Goal: Task Accomplishment & Management: Complete application form

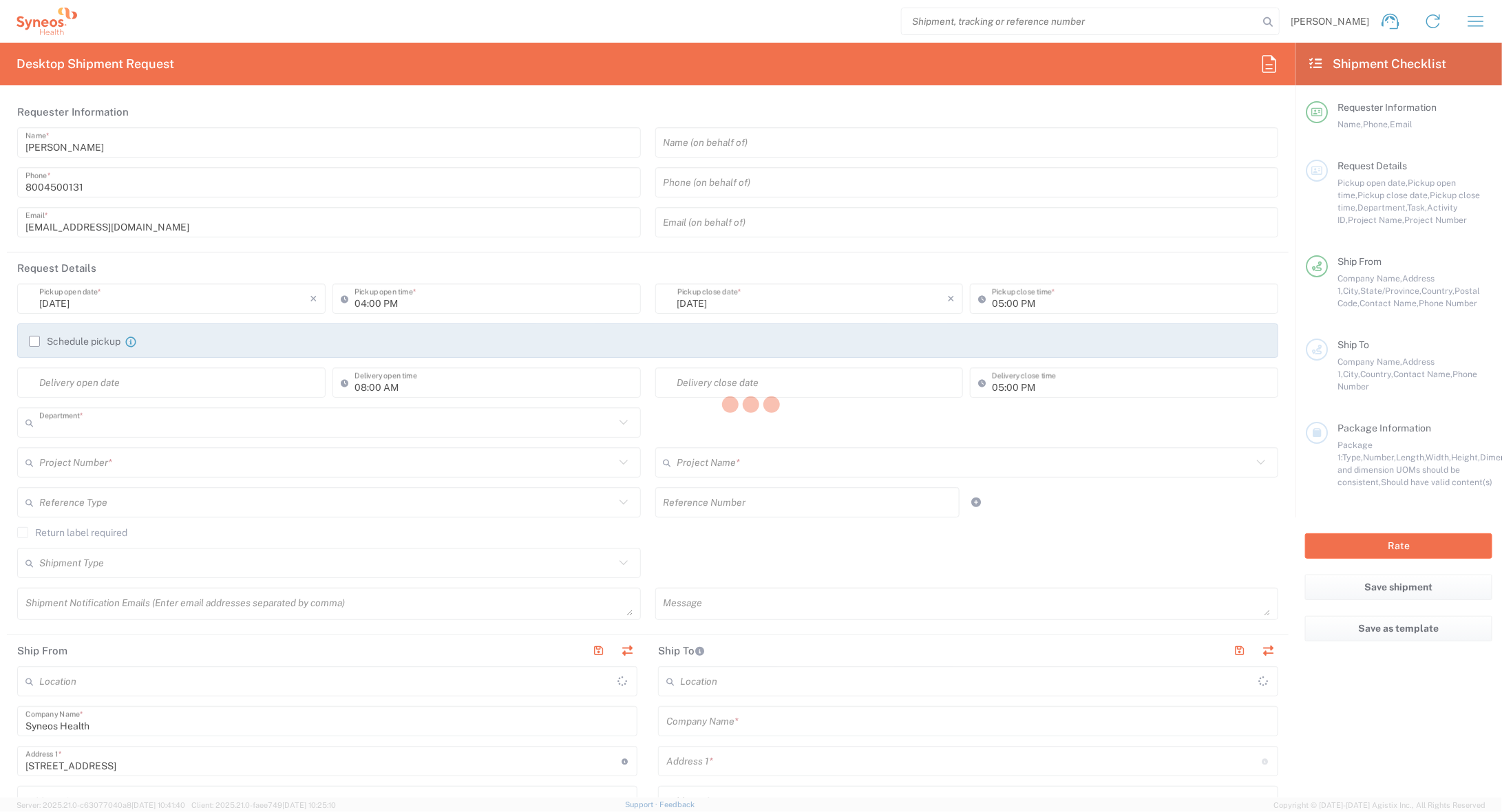
type input "4205"
type input "[US_STATE]"
type input "[GEOGRAPHIC_DATA]"
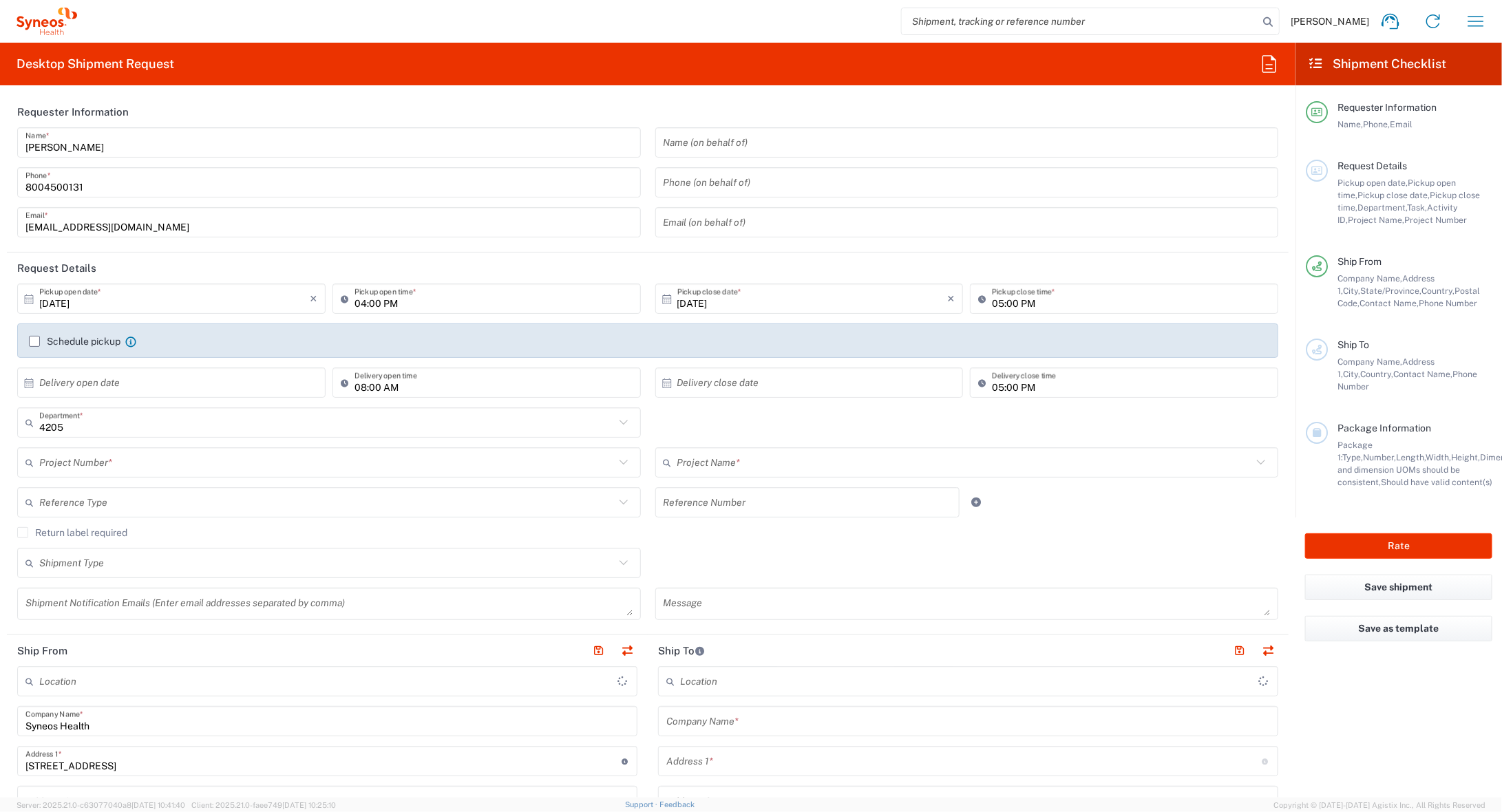
type input "Syneos Health Commercial Servi- [GEOGRAPHIC_DATA] [GEOGRAPHIC_DATA]"
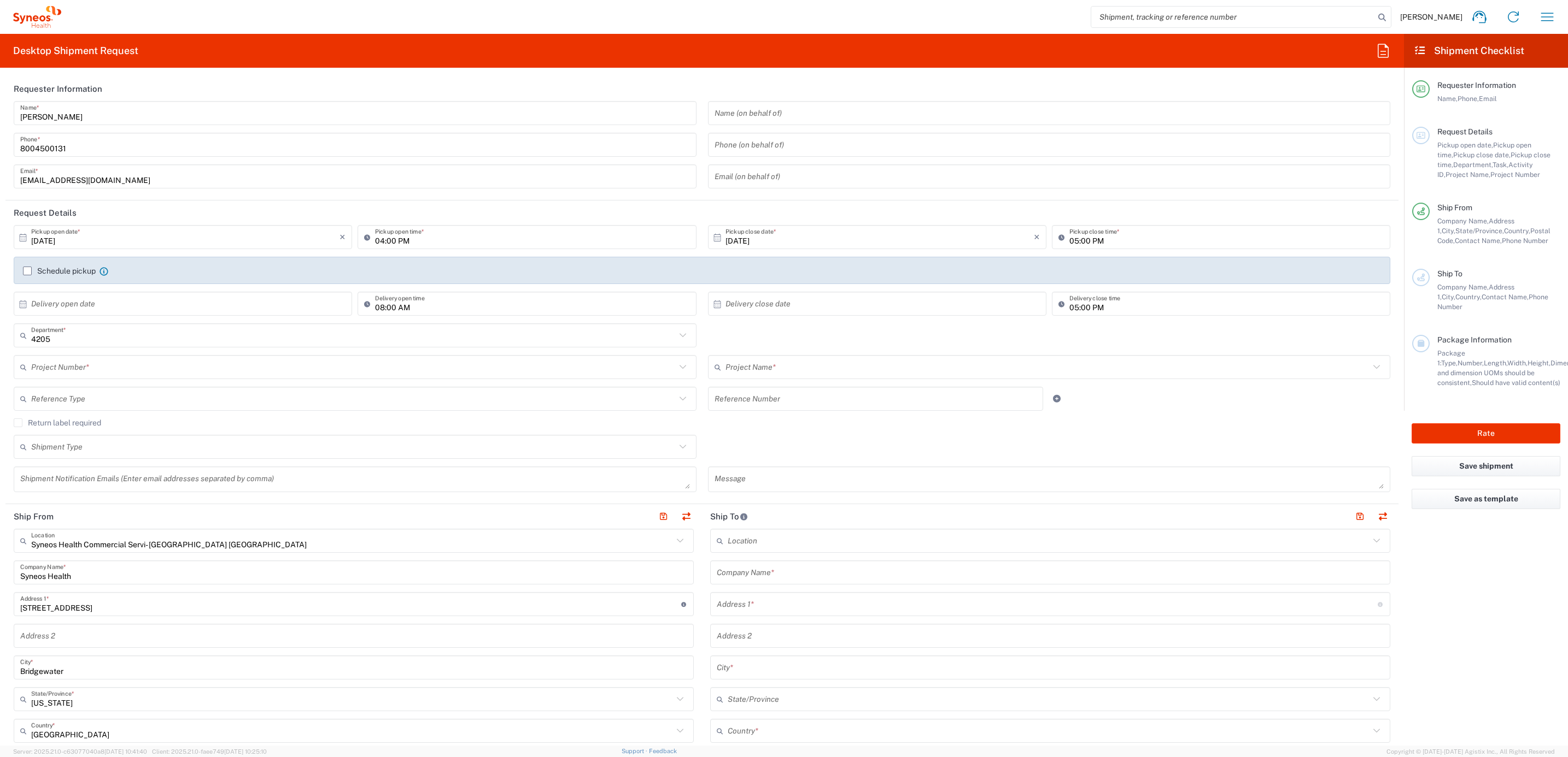
click at [94, 117] on input "[PERSON_NAME]" at bounding box center [355, 113] width 670 height 19
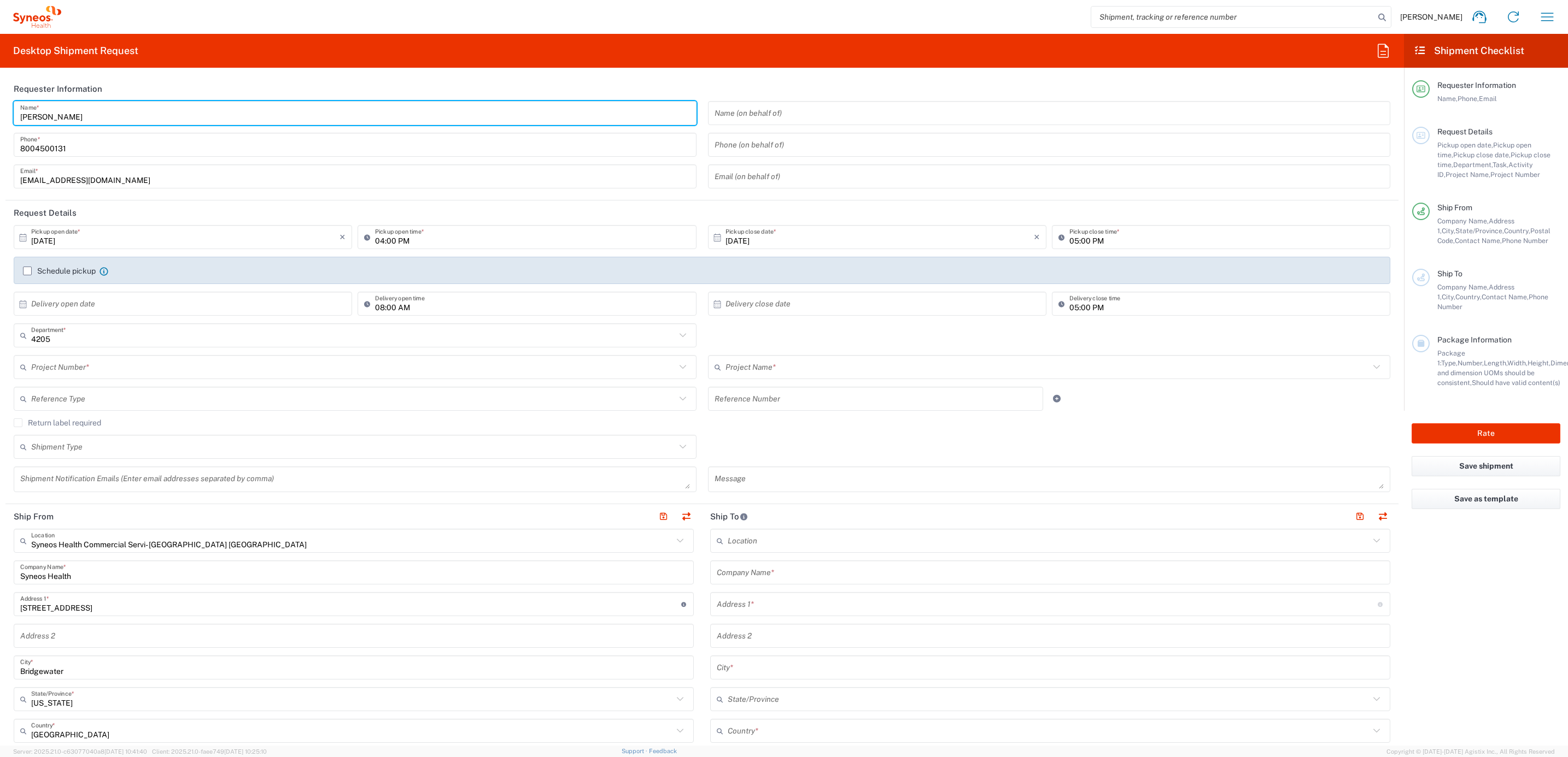
click at [94, 117] on input "[PERSON_NAME]" at bounding box center [355, 113] width 670 height 19
click at [94, 115] on input "Syneos Deployments" at bounding box center [355, 113] width 670 height 19
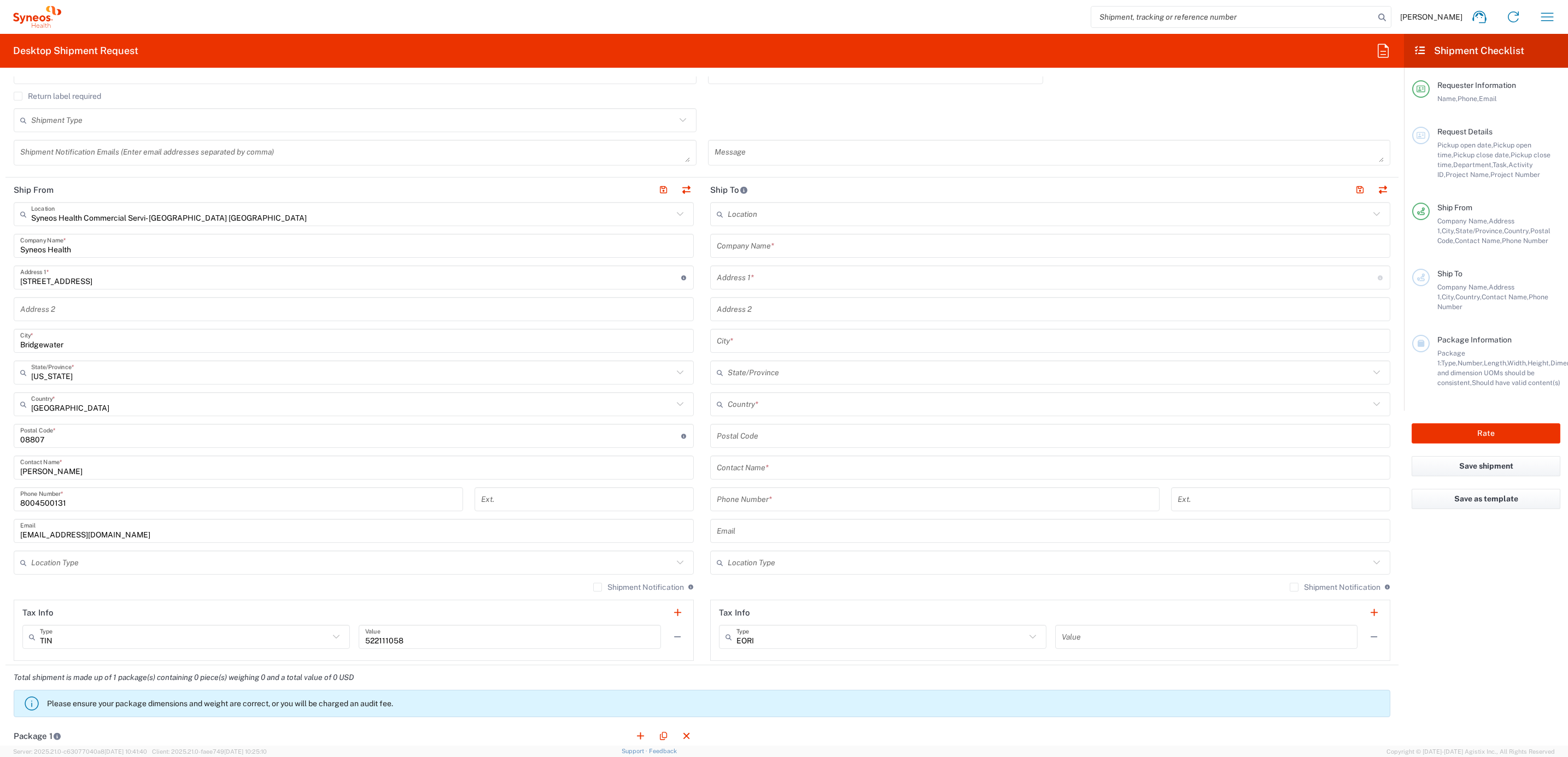
scroll to position [328, 0]
type input "Syneos Deployments"
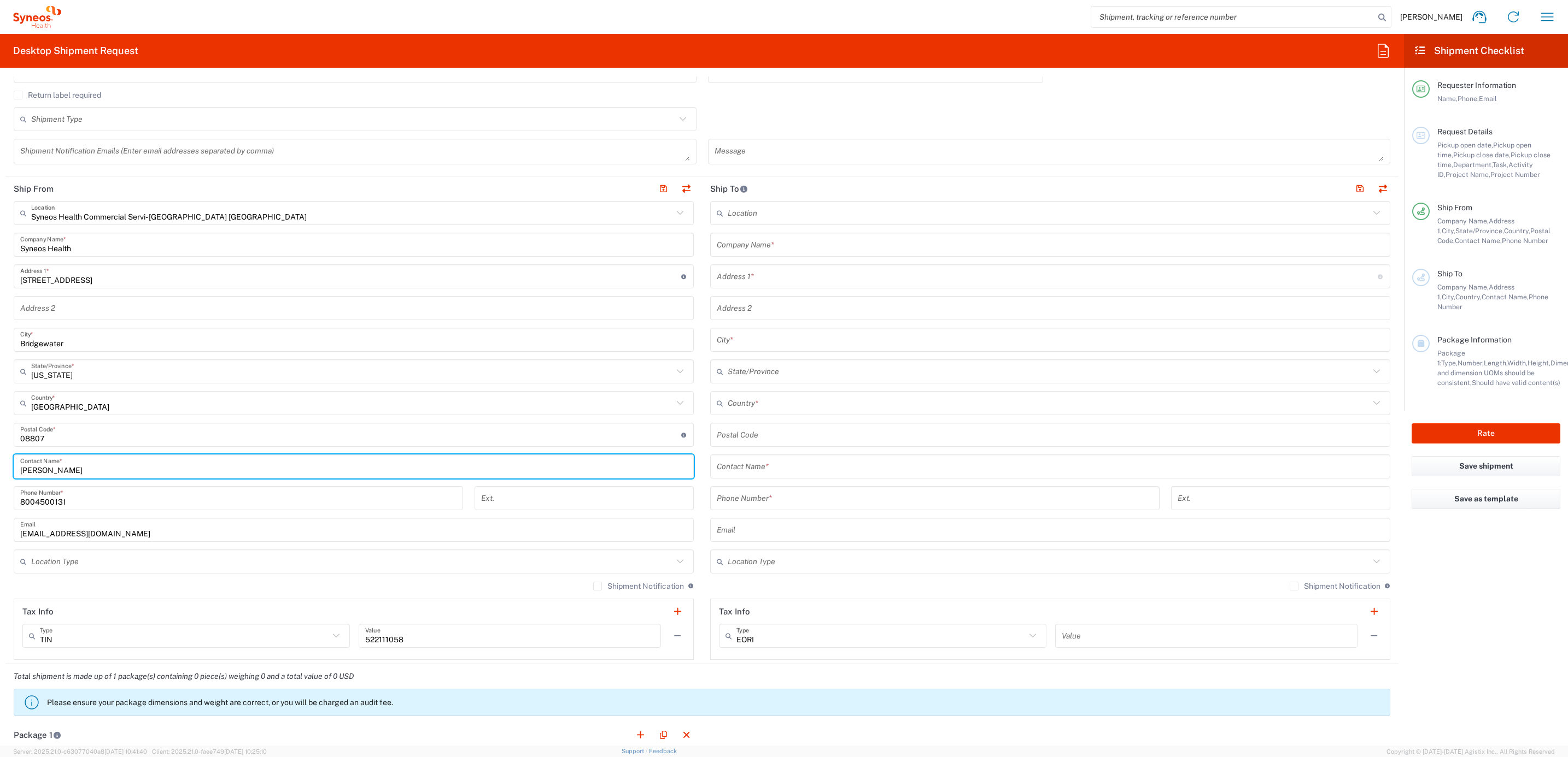
drag, startPoint x: 89, startPoint y: 472, endPoint x: 30, endPoint y: 464, distance: 59.5
click at [0, 459] on html "[PERSON_NAME] Home Shipment estimator Shipment tracking Desktop shipment reques…" at bounding box center [784, 378] width 1568 height 757
paste input "Syneos Deployments"
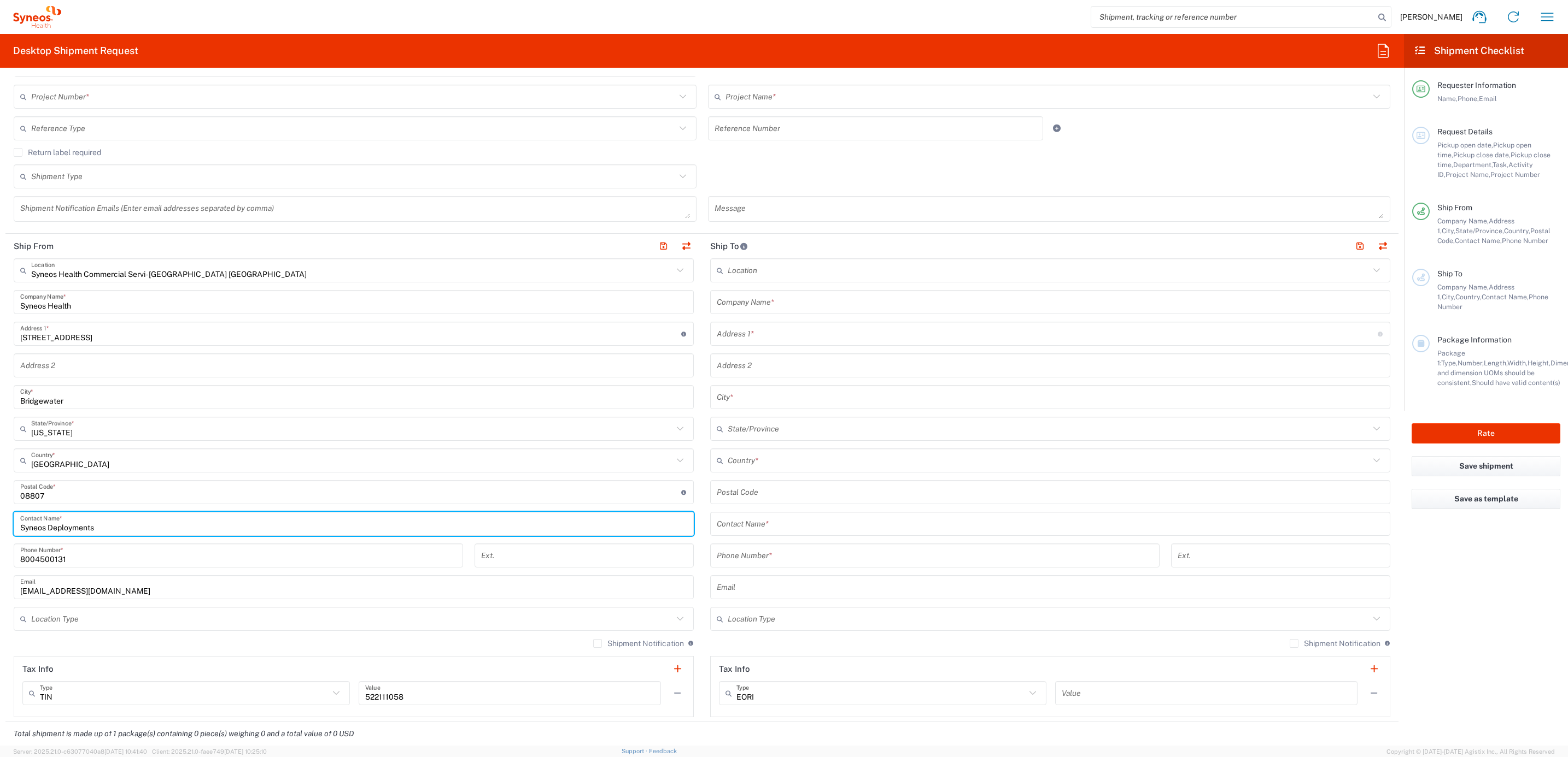
scroll to position [0, 0]
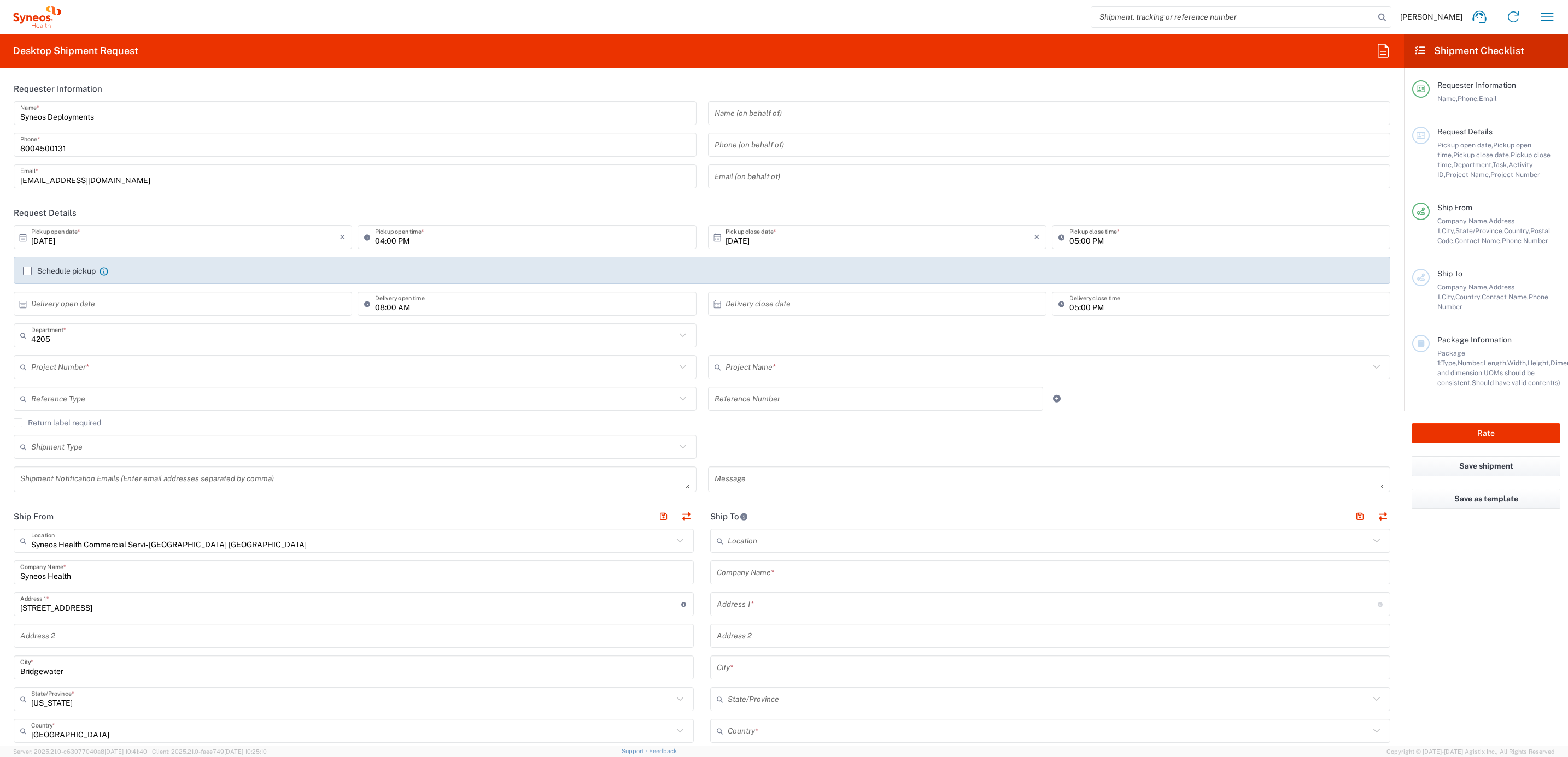
type input "Syneos Deployments"
click at [129, 352] on div "4205 Department * 4205 3000 3100 3109 3110 3111 3112 3125 3130 3135 3136 3150 3…" at bounding box center [356, 339] width 694 height 32
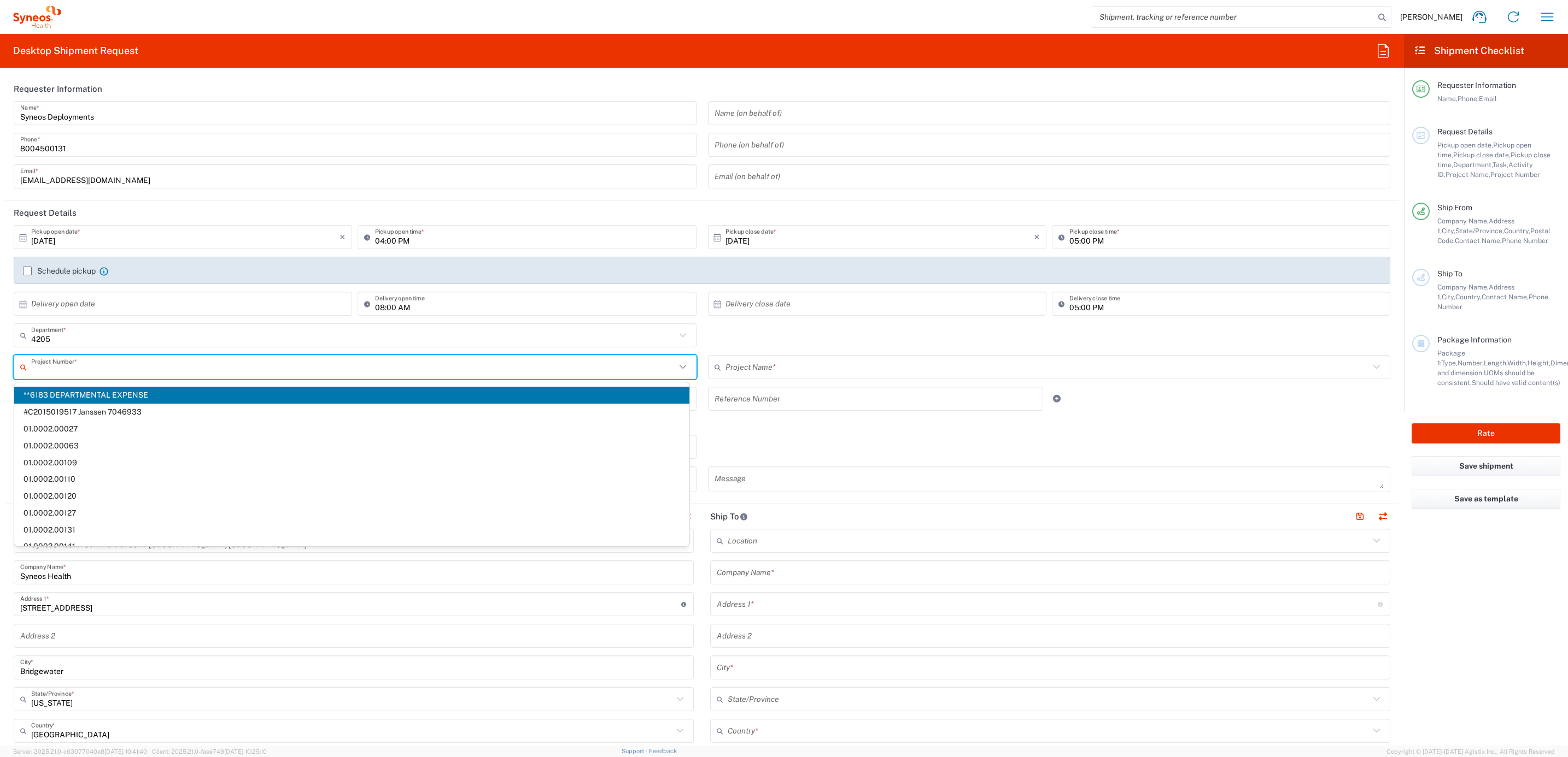
click at [119, 373] on input "text" at bounding box center [353, 367] width 644 height 19
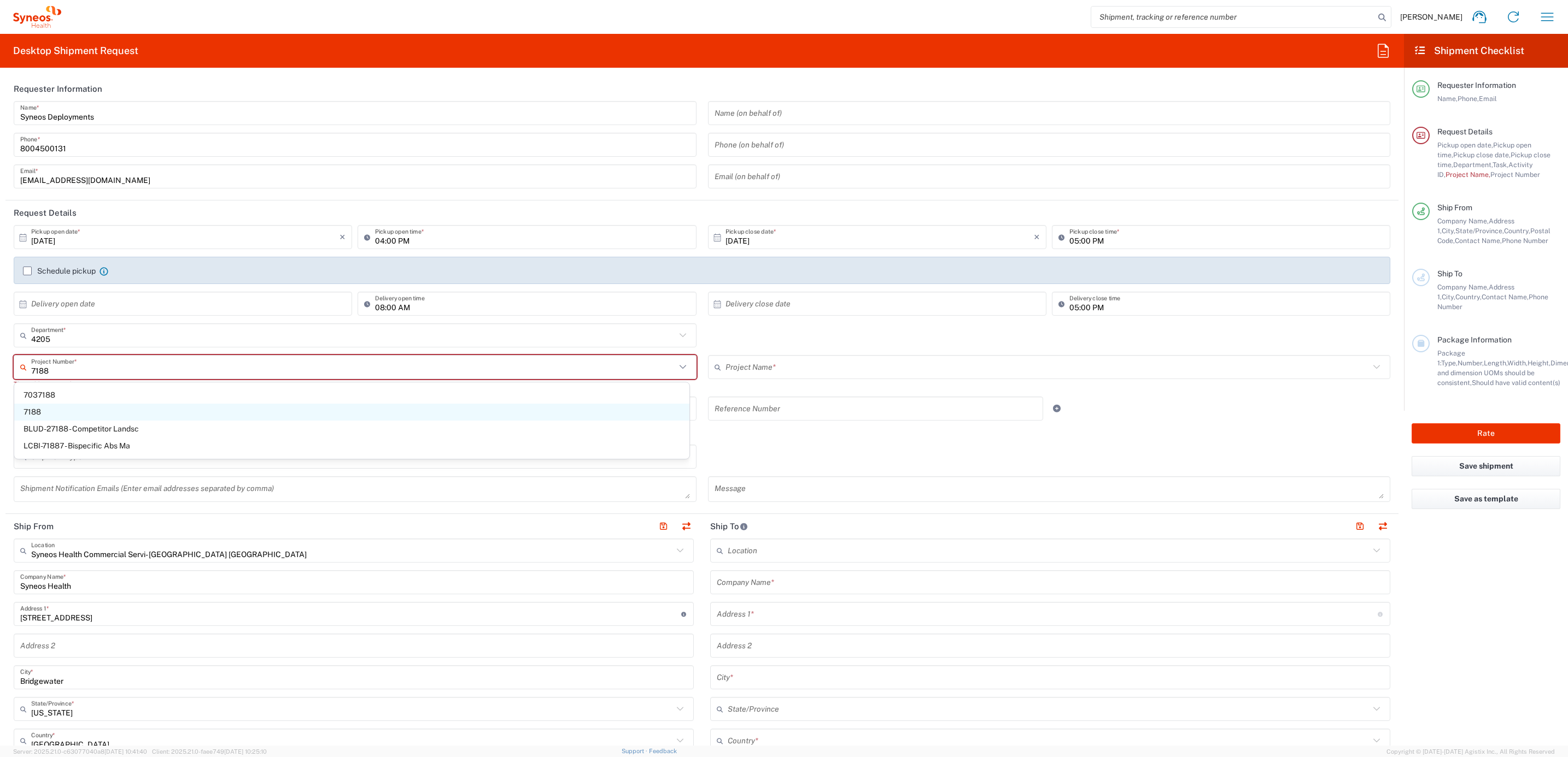
type input "7188"
click at [112, 405] on span "7188" at bounding box center [352, 412] width 676 height 17
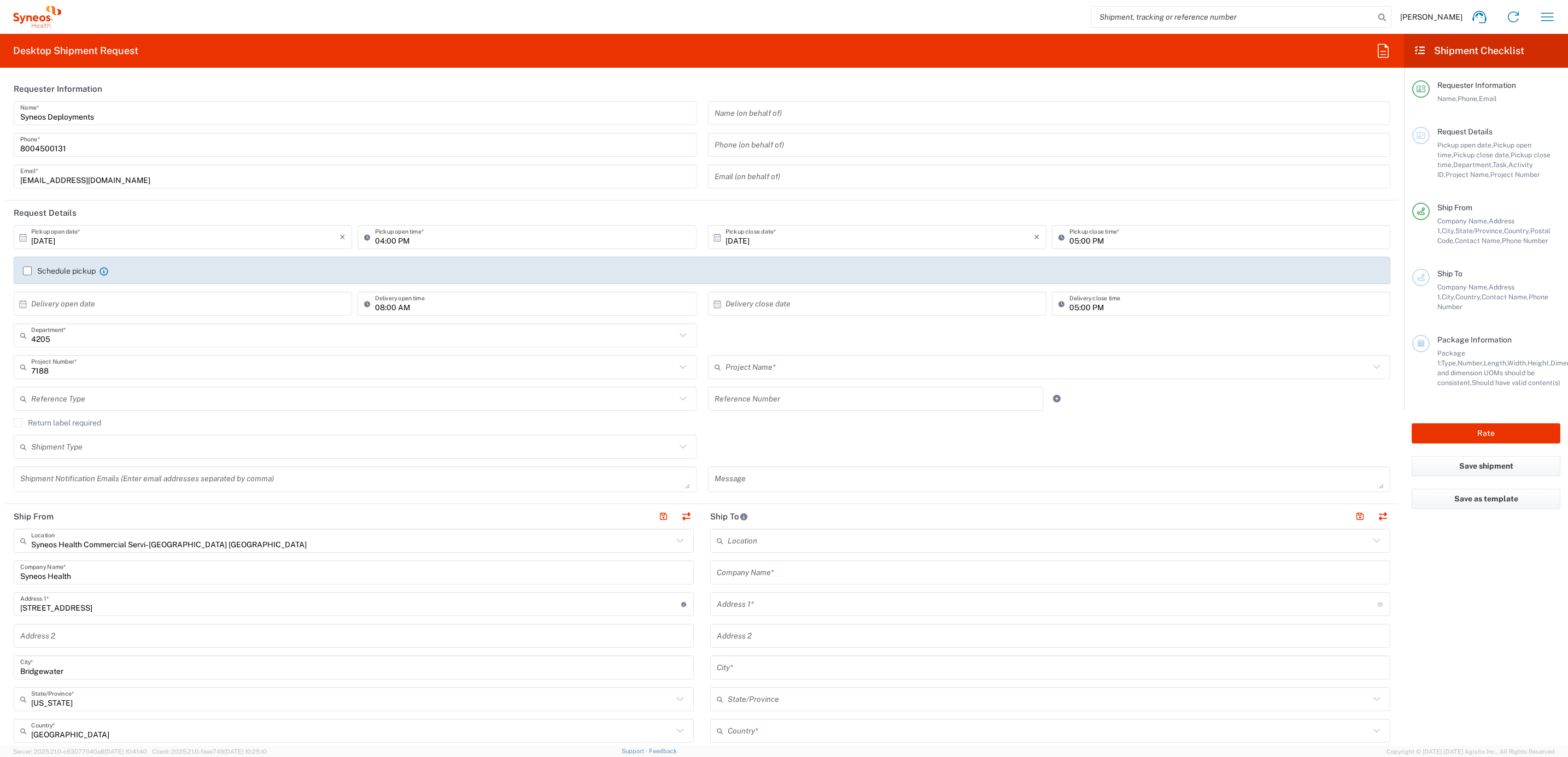
type input "ST-US-GSK-Viiv-Sales"
click at [172, 401] on input "text" at bounding box center [353, 399] width 644 height 19
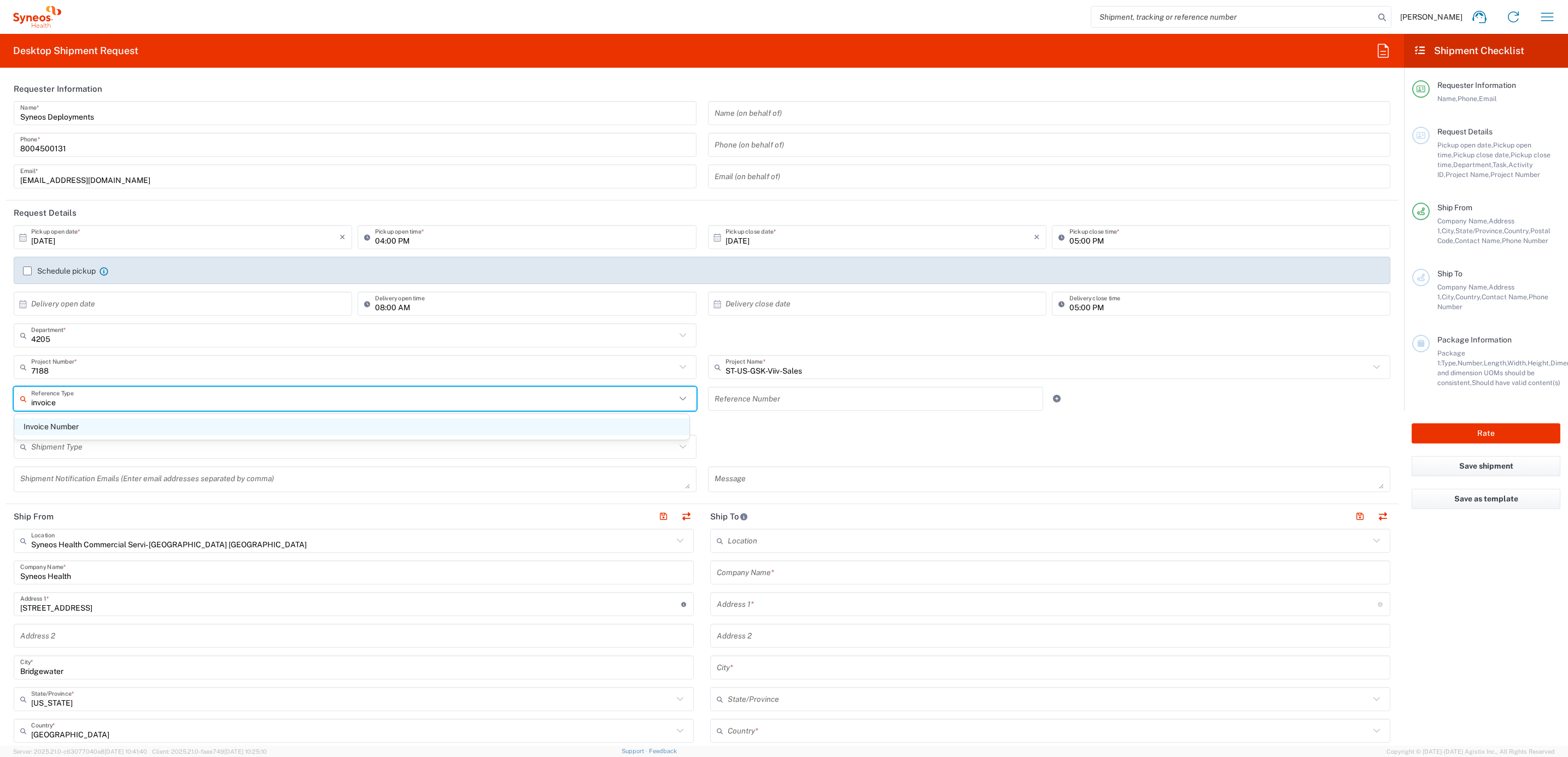
click at [166, 422] on span "Invoice Number" at bounding box center [352, 427] width 676 height 17
type input "Invoice Number"
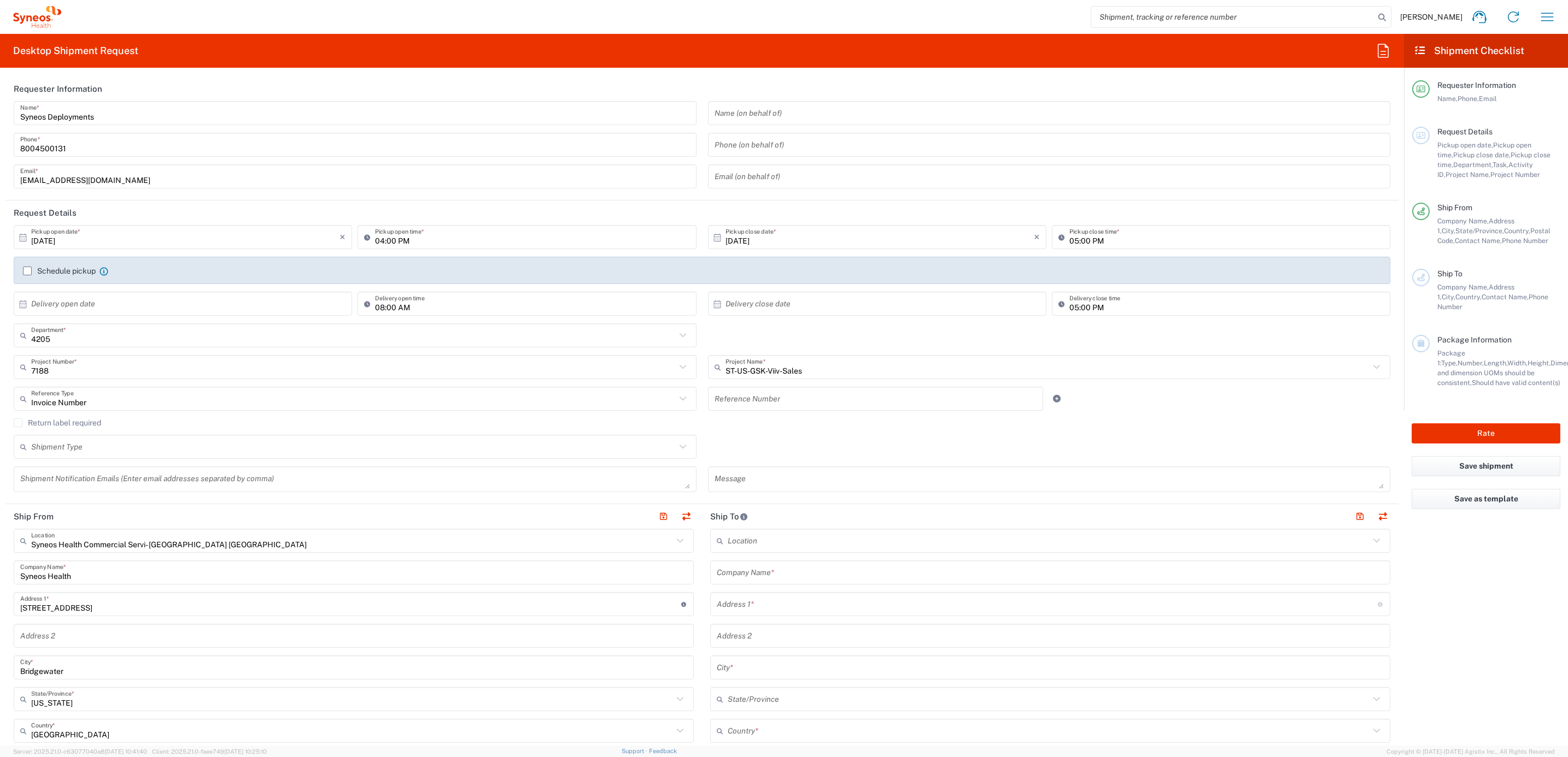
click at [739, 394] on input "text" at bounding box center [876, 399] width 323 height 19
paste input "INC2673550"
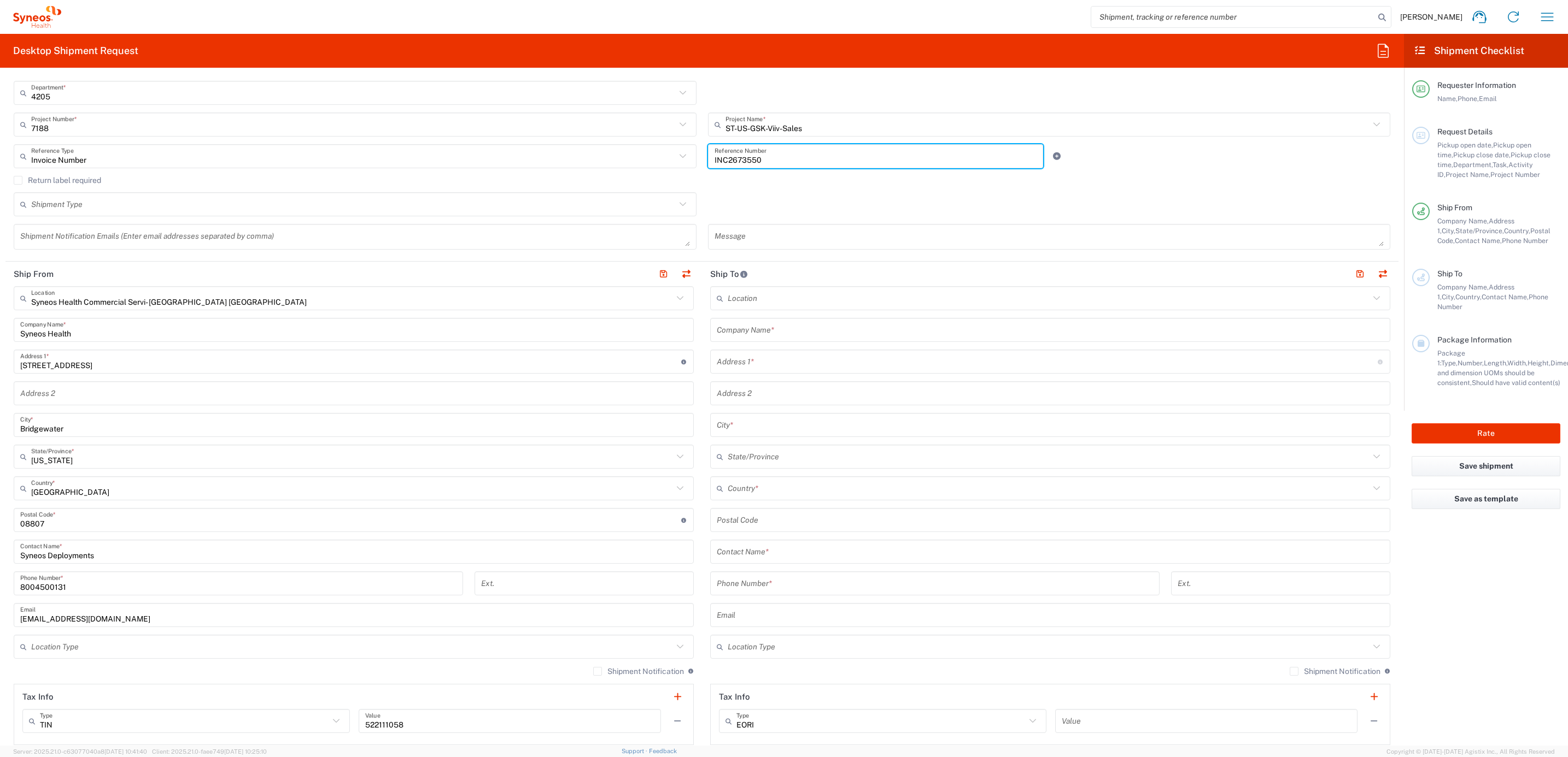
scroll to position [246, 0]
type input "INC2673550"
click at [776, 359] on input "text" at bounding box center [1047, 359] width 661 height 19
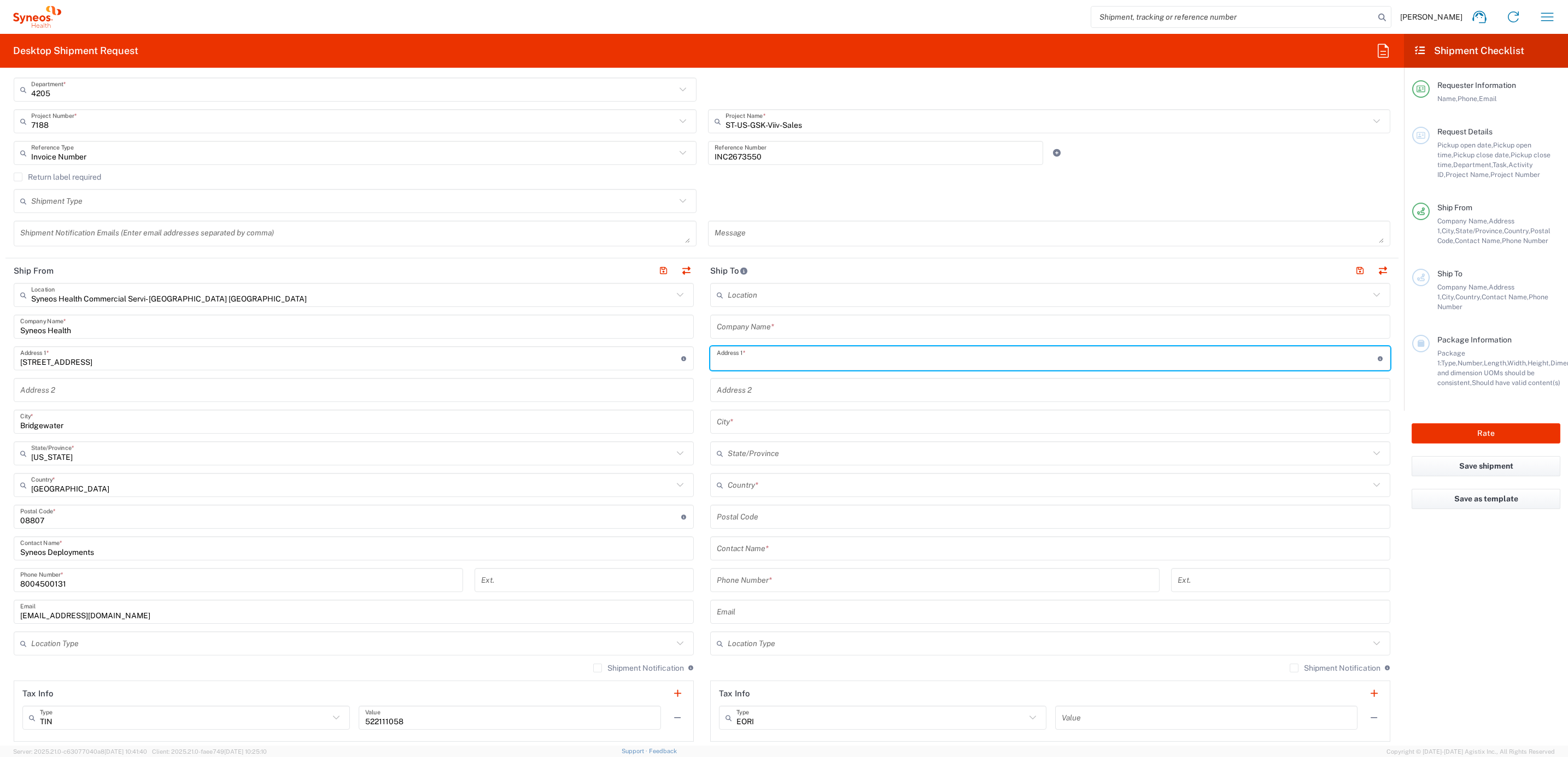
paste input "[STREET_ADDRESS][PERSON_NAME]"
click at [773, 361] on input "[STREET_ADDRESS][PERSON_NAME]" at bounding box center [1047, 359] width 661 height 19
type input "[STREET_ADDRESS][PERSON_NAME]"
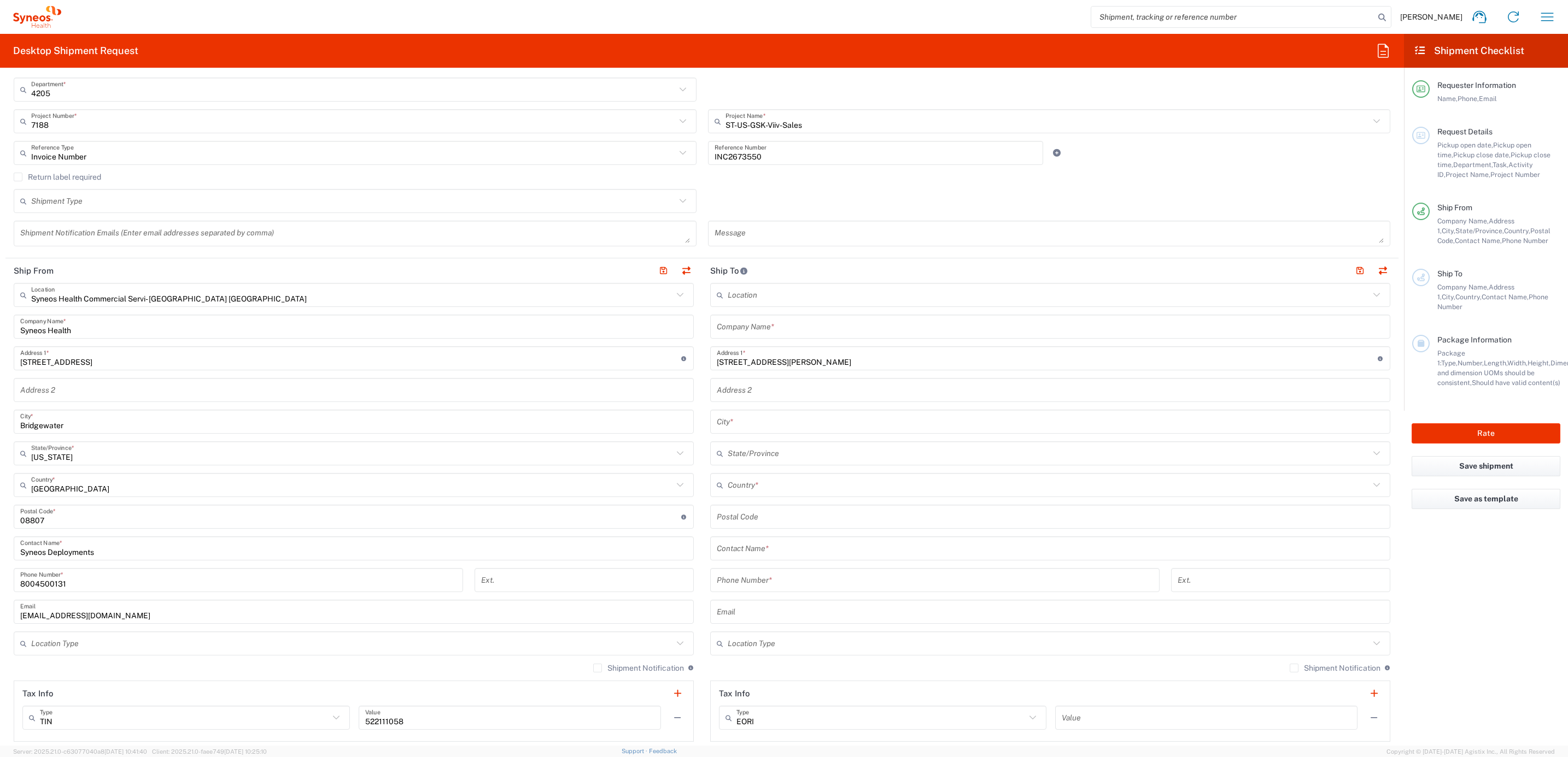
drag, startPoint x: 767, startPoint y: 335, endPoint x: 772, endPoint y: 331, distance: 6.4
click at [767, 335] on input "text" at bounding box center [1050, 327] width 667 height 19
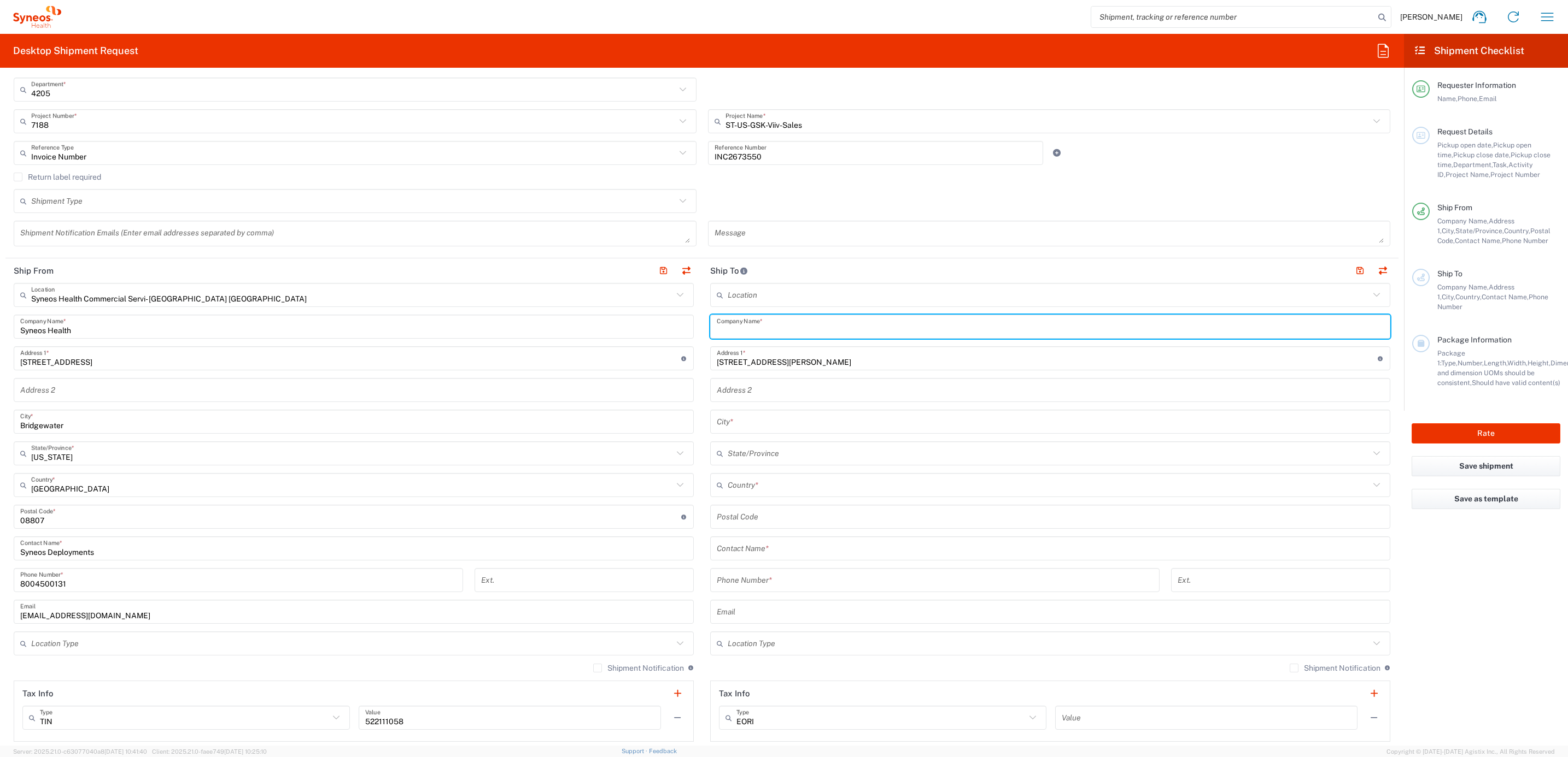
paste input "[PERSON_NAME]"
type input "[PERSON_NAME]"
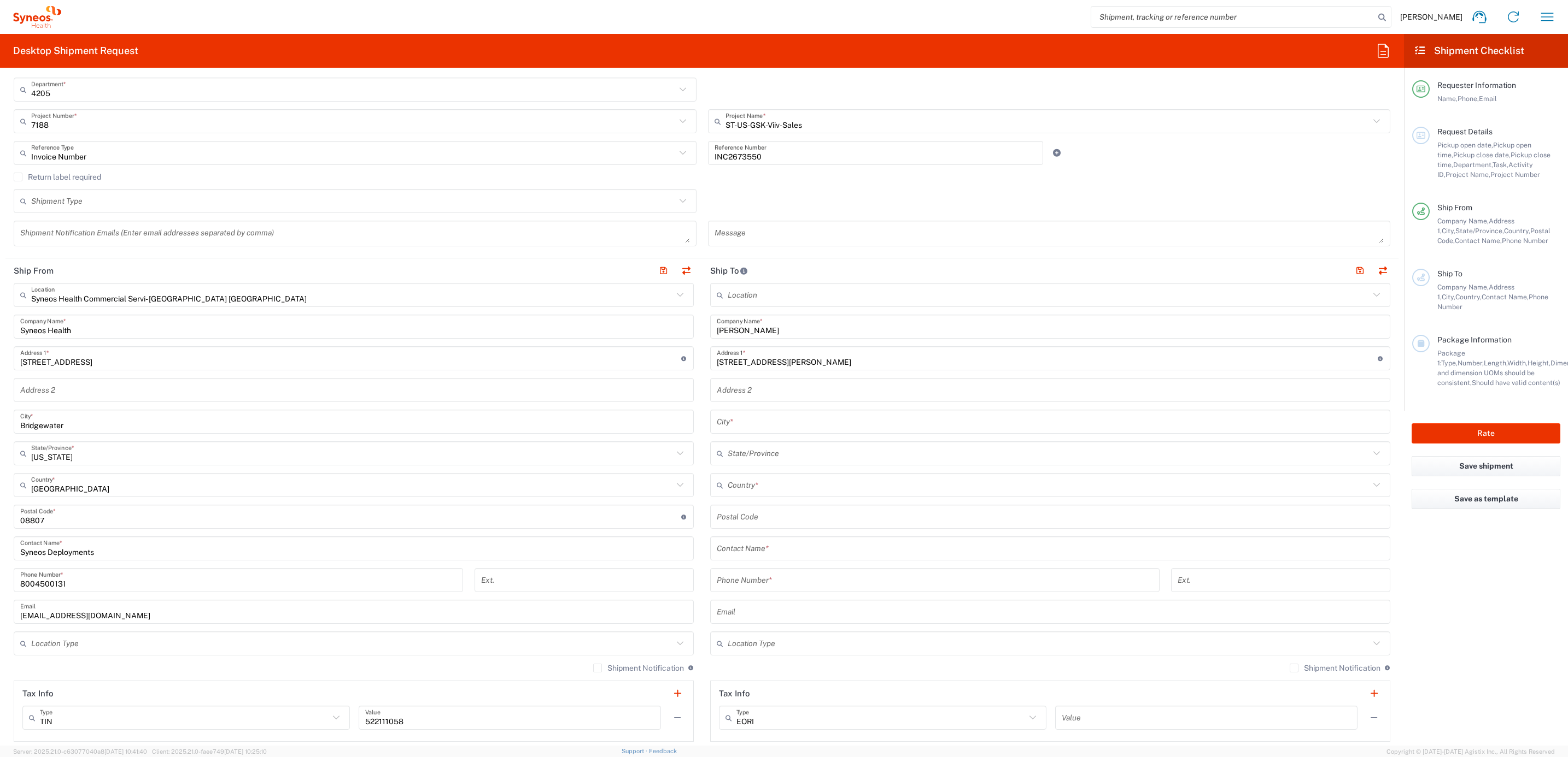
click at [738, 560] on div "Contact Name *" at bounding box center [1050, 548] width 680 height 24
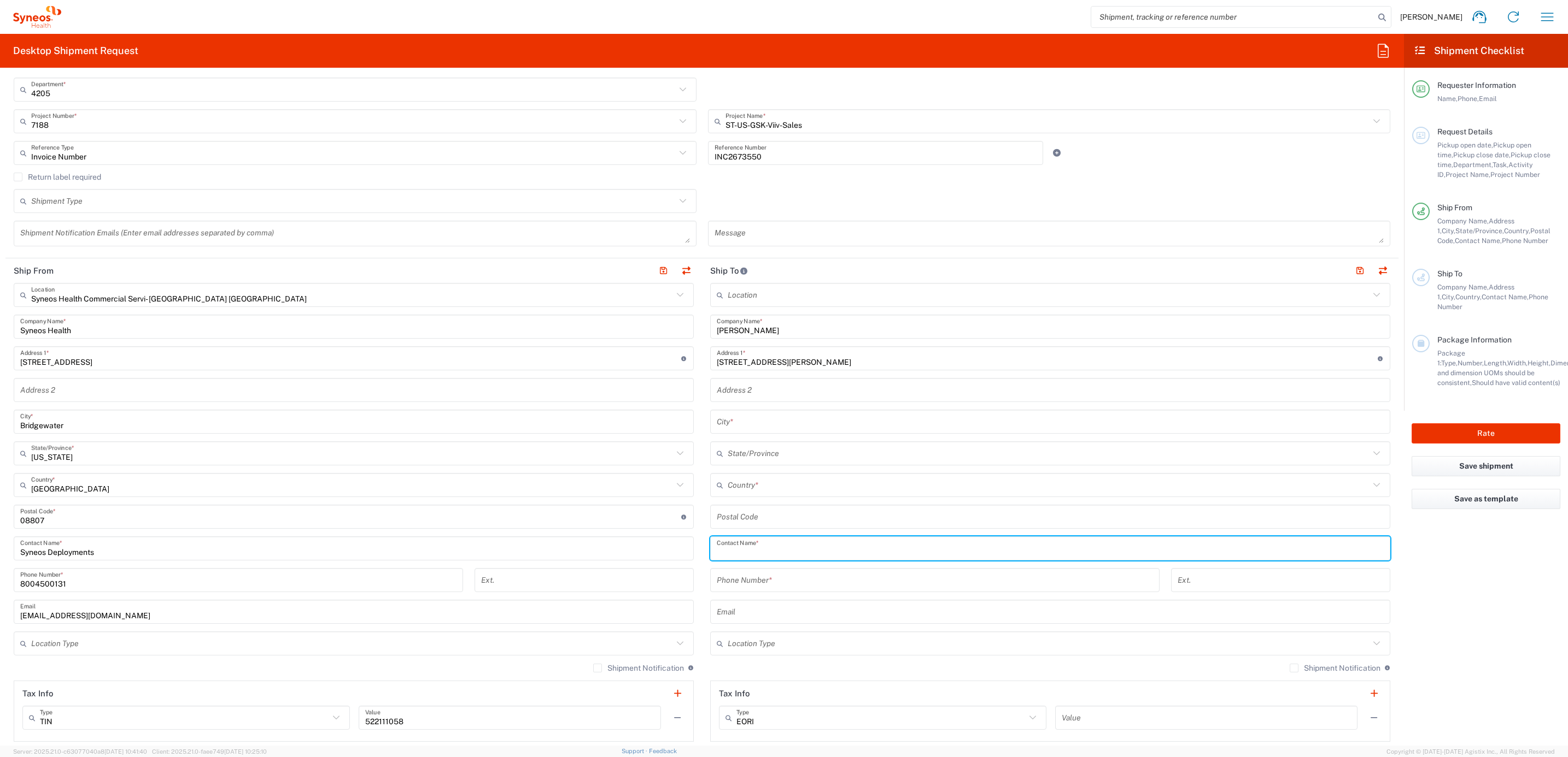
paste input "[PERSON_NAME]"
type input "[PERSON_NAME]"
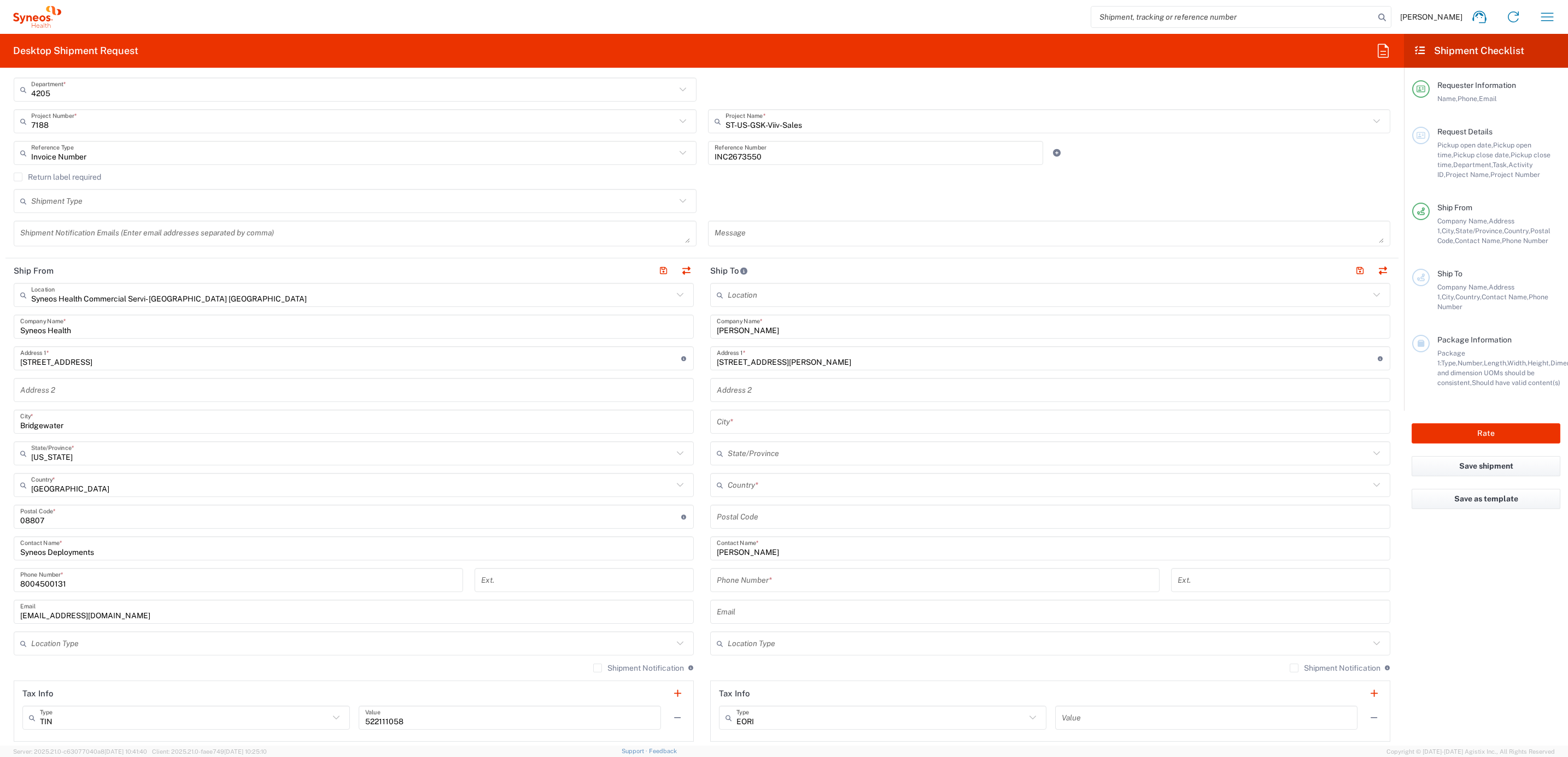
drag, startPoint x: 757, startPoint y: 514, endPoint x: 788, endPoint y: 534, distance: 36.9
click at [757, 514] on input "undefined" at bounding box center [1050, 517] width 667 height 19
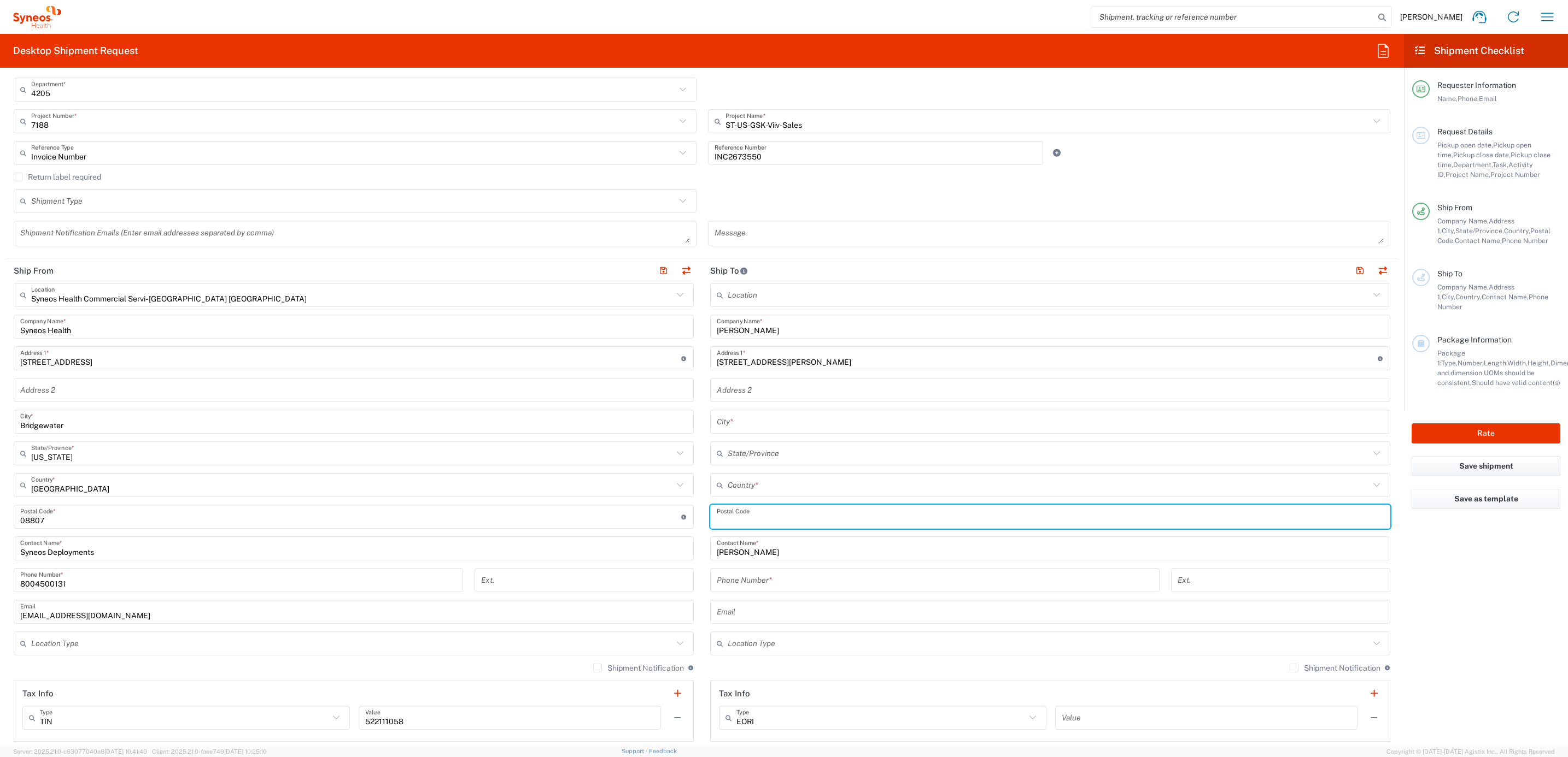
paste input "20115"
type input "20115"
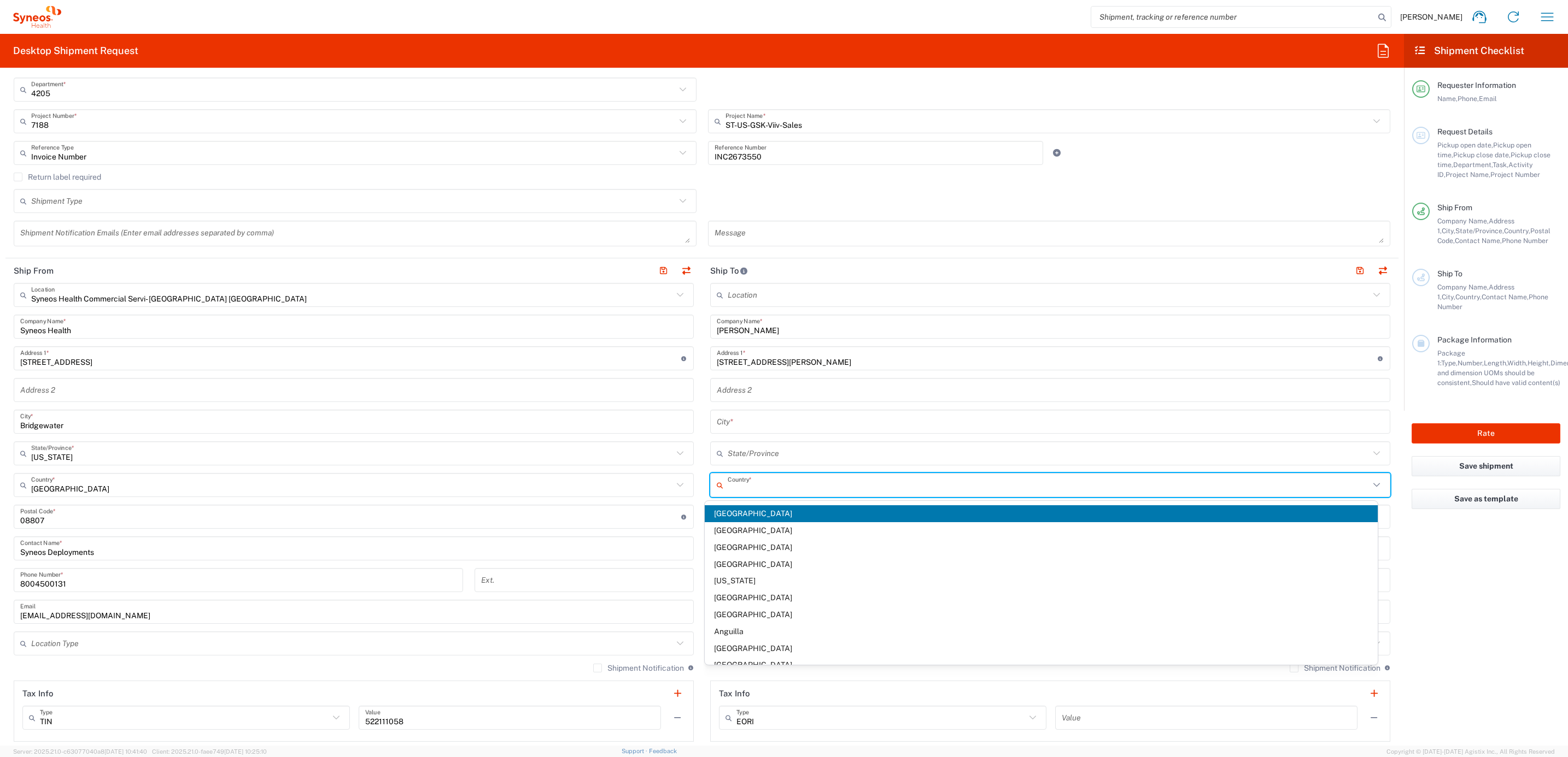
click at [736, 479] on input "text" at bounding box center [1048, 485] width 642 height 19
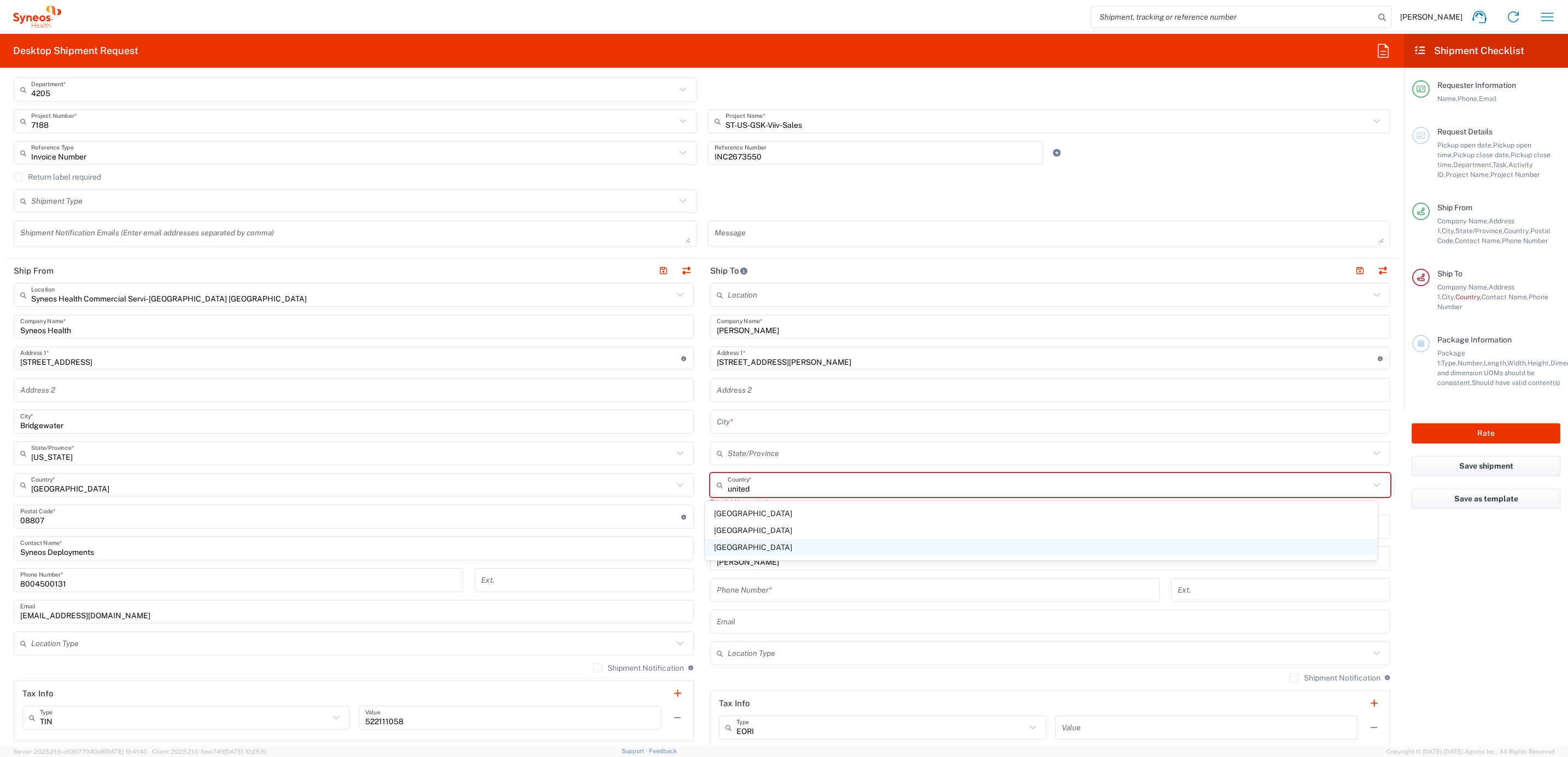
click at [741, 544] on span "[GEOGRAPHIC_DATA]" at bounding box center [1041, 548] width 673 height 17
type input "[GEOGRAPHIC_DATA]"
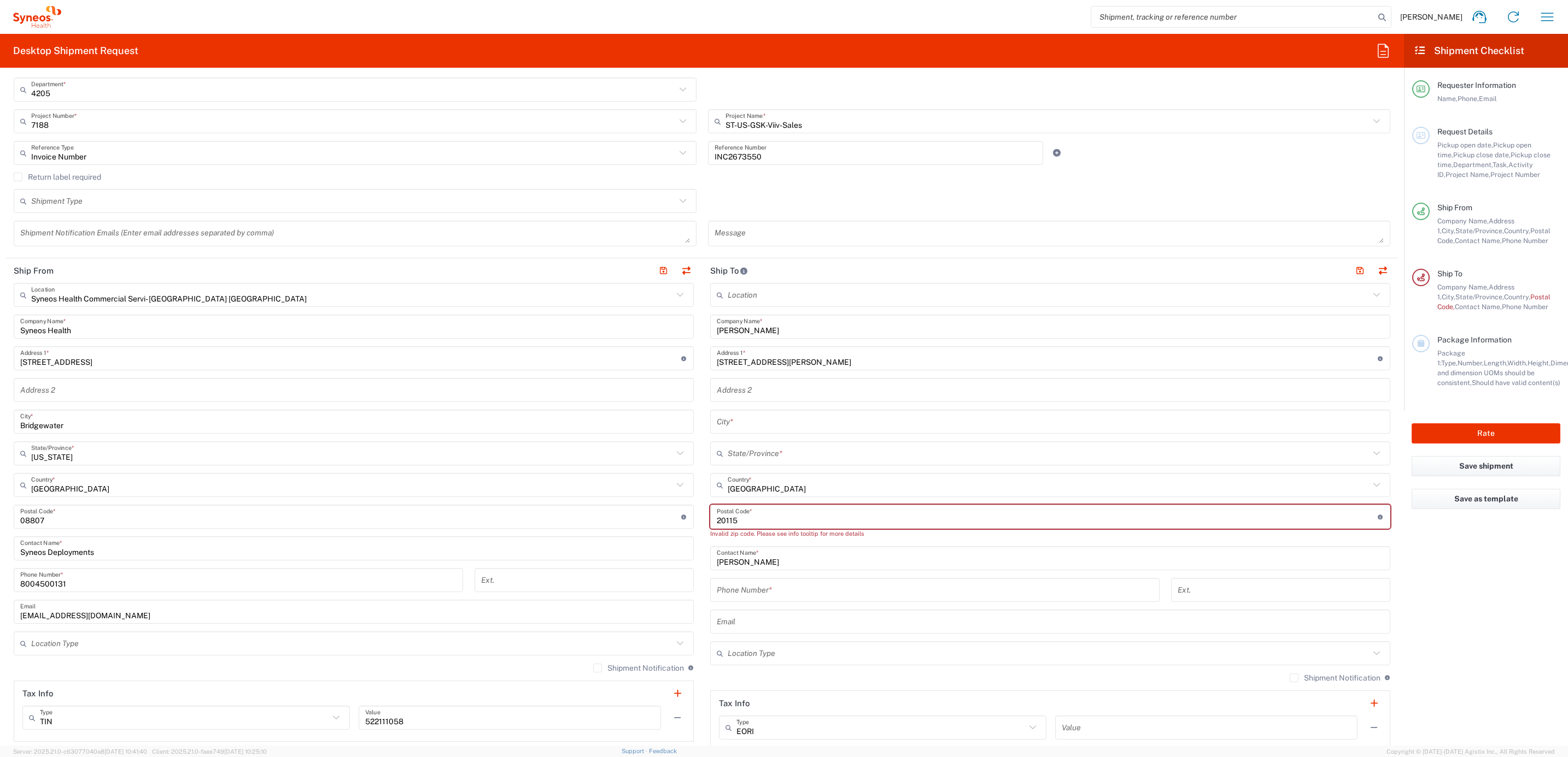
click at [694, 526] on main "Syneos Health Commercial Servi- [GEOGRAPHIC_DATA] [GEOGRAPHIC_DATA] Location Sy…" at bounding box center [353, 512] width 697 height 459
click at [702, 515] on main "Location [PERSON_NAME] LLC-[GEOGRAPHIC_DATA] [GEOGRAPHIC_DATA] [GEOGRAPHIC_DATA…" at bounding box center [1050, 517] width 697 height 469
click at [702, 513] on main "Location [PERSON_NAME] LLC-[GEOGRAPHIC_DATA] [GEOGRAPHIC_DATA] [GEOGRAPHIC_DATA…" at bounding box center [1050, 517] width 697 height 469
click at [739, 520] on input "undefined" at bounding box center [1047, 517] width 661 height 19
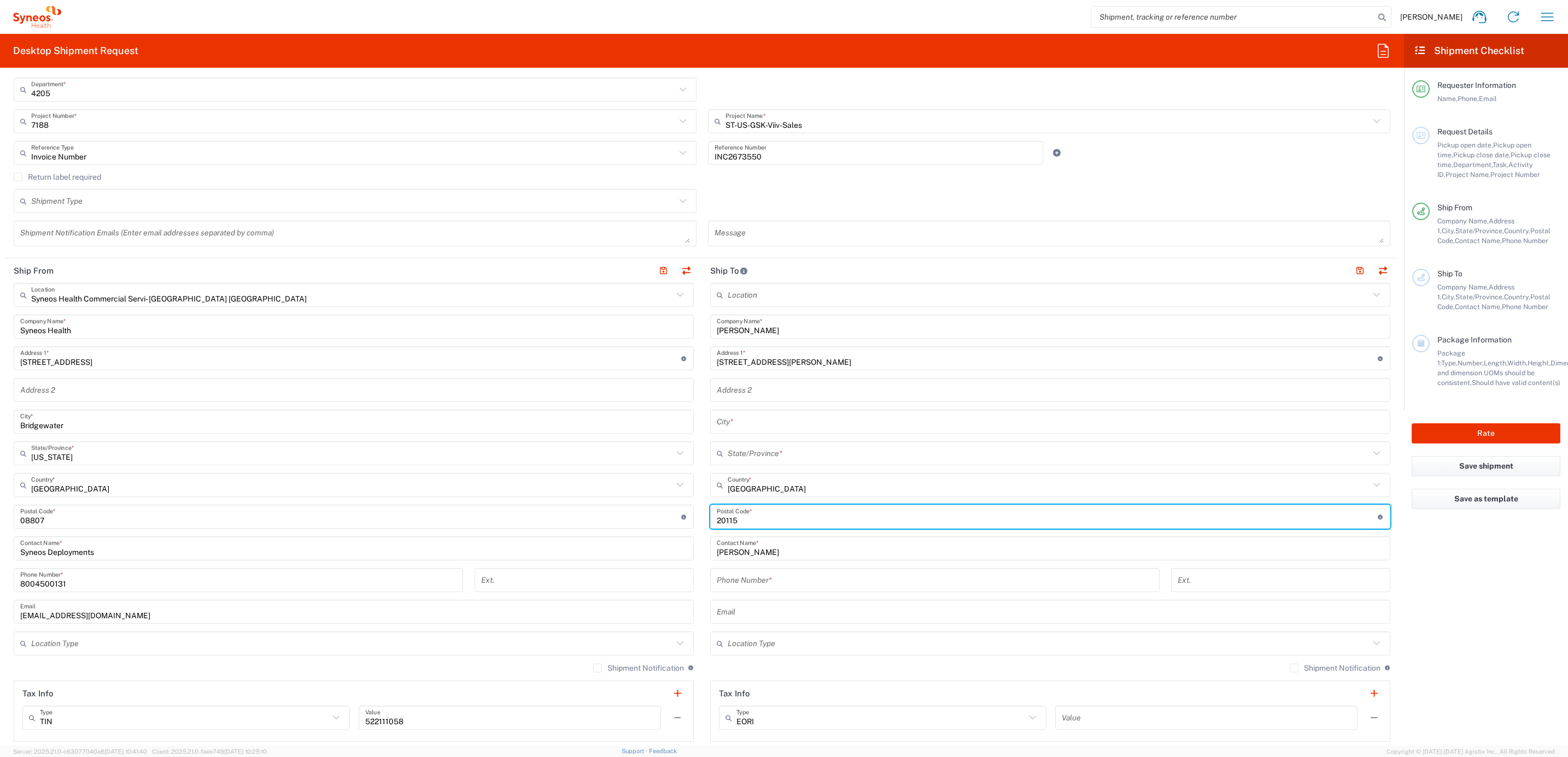
type input "20115"
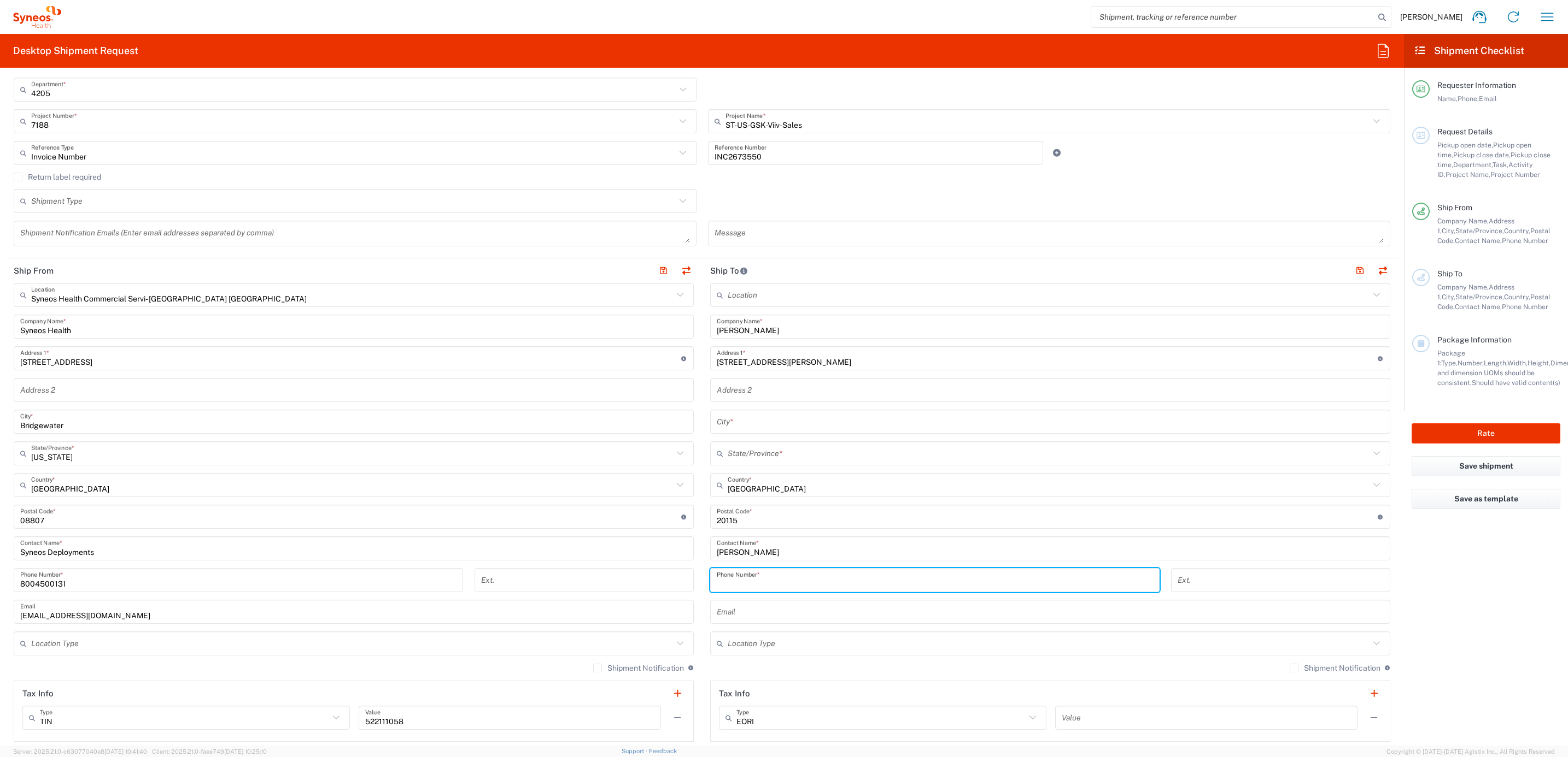
click at [773, 582] on input "tel" at bounding box center [935, 580] width 436 height 19
paste input "[PHONE_NUMBER]"
type input "[PHONE_NUMBER]"
click at [755, 451] on input "text" at bounding box center [1048, 454] width 642 height 19
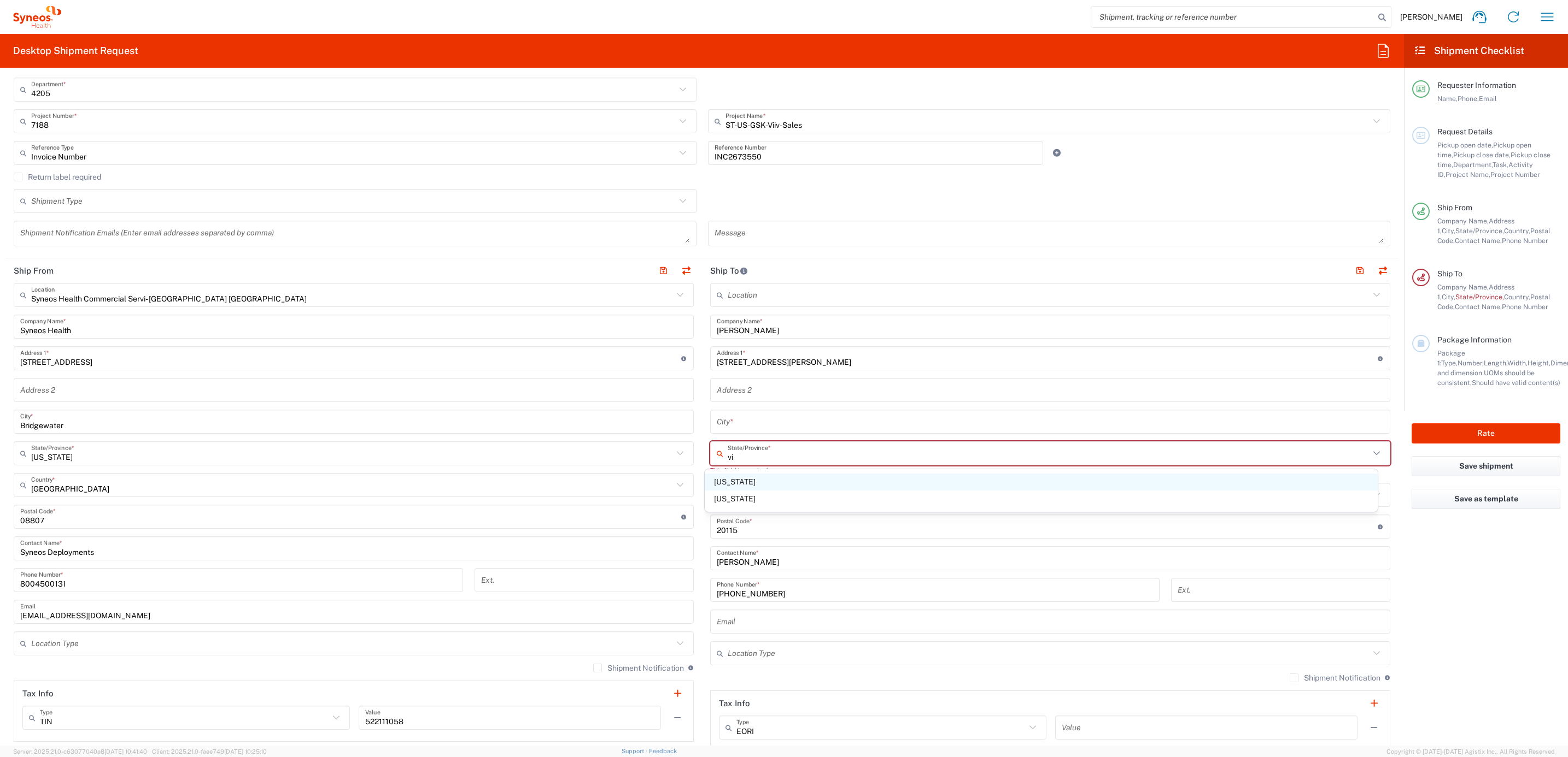
click at [745, 480] on span "[US_STATE]" at bounding box center [1041, 483] width 673 height 17
type input "[US_STATE]"
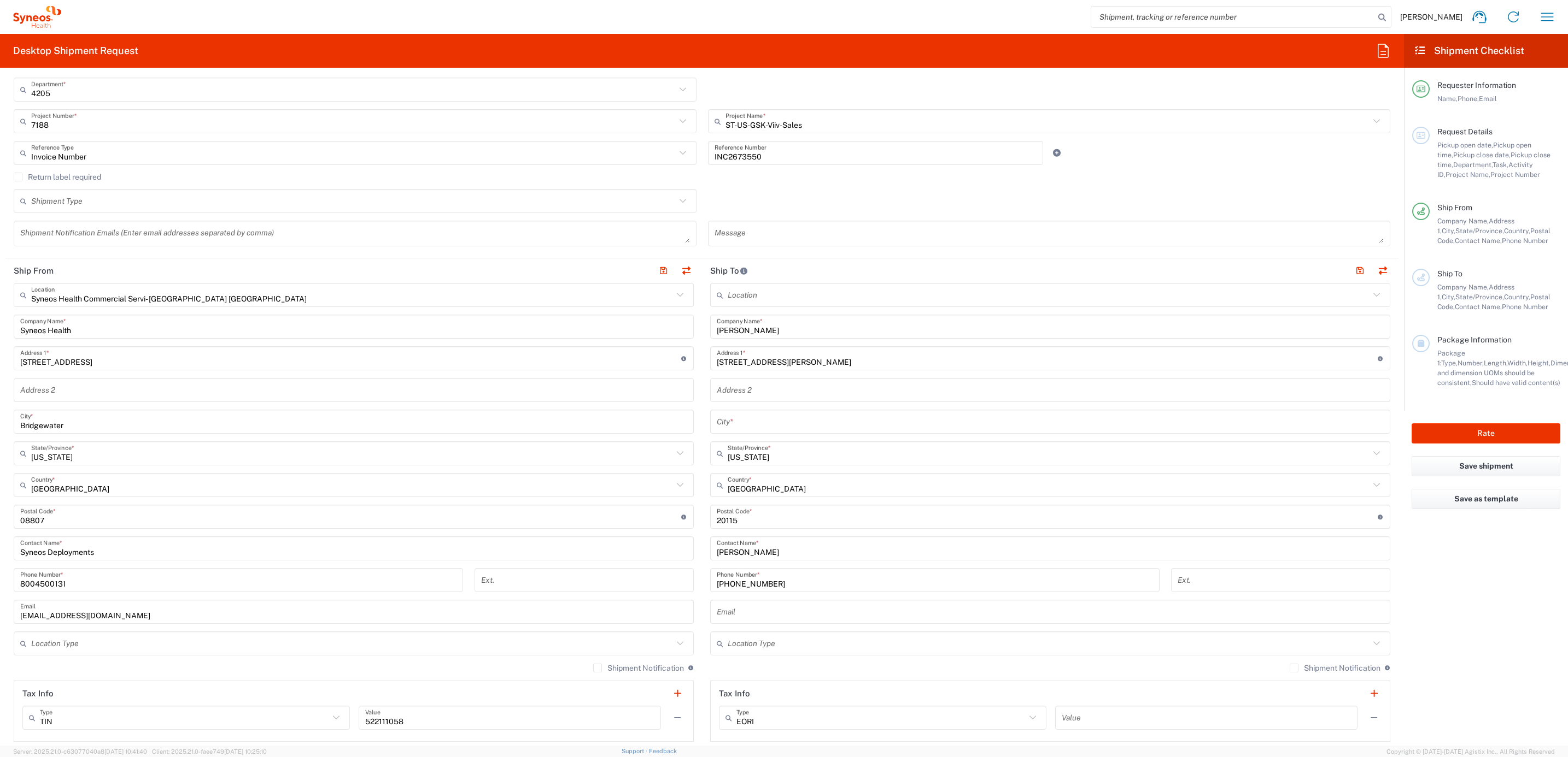
click at [750, 419] on input "text" at bounding box center [1050, 422] width 667 height 19
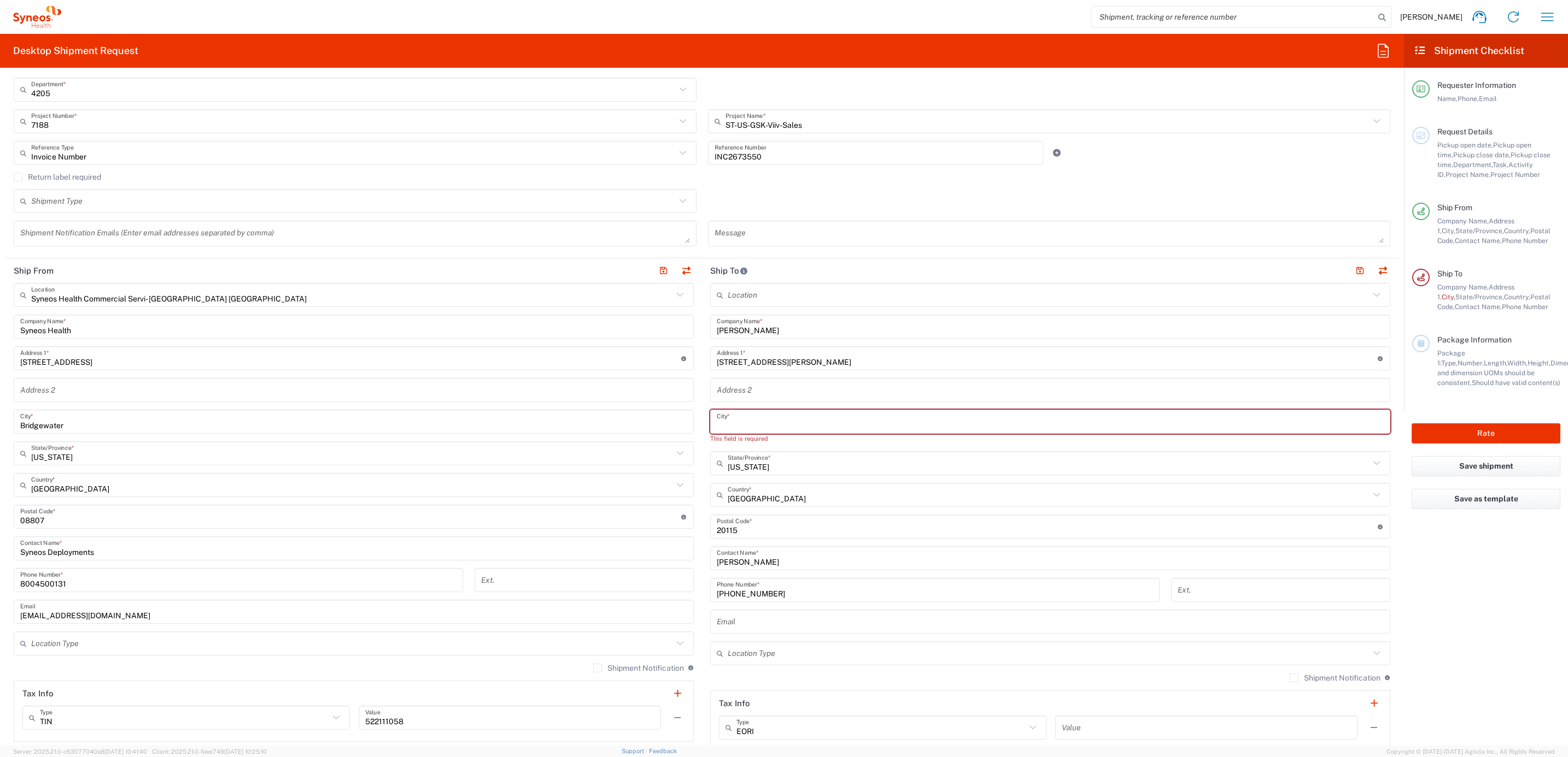
click at [718, 419] on input "text" at bounding box center [1050, 422] width 667 height 19
paste input "[PERSON_NAME]"
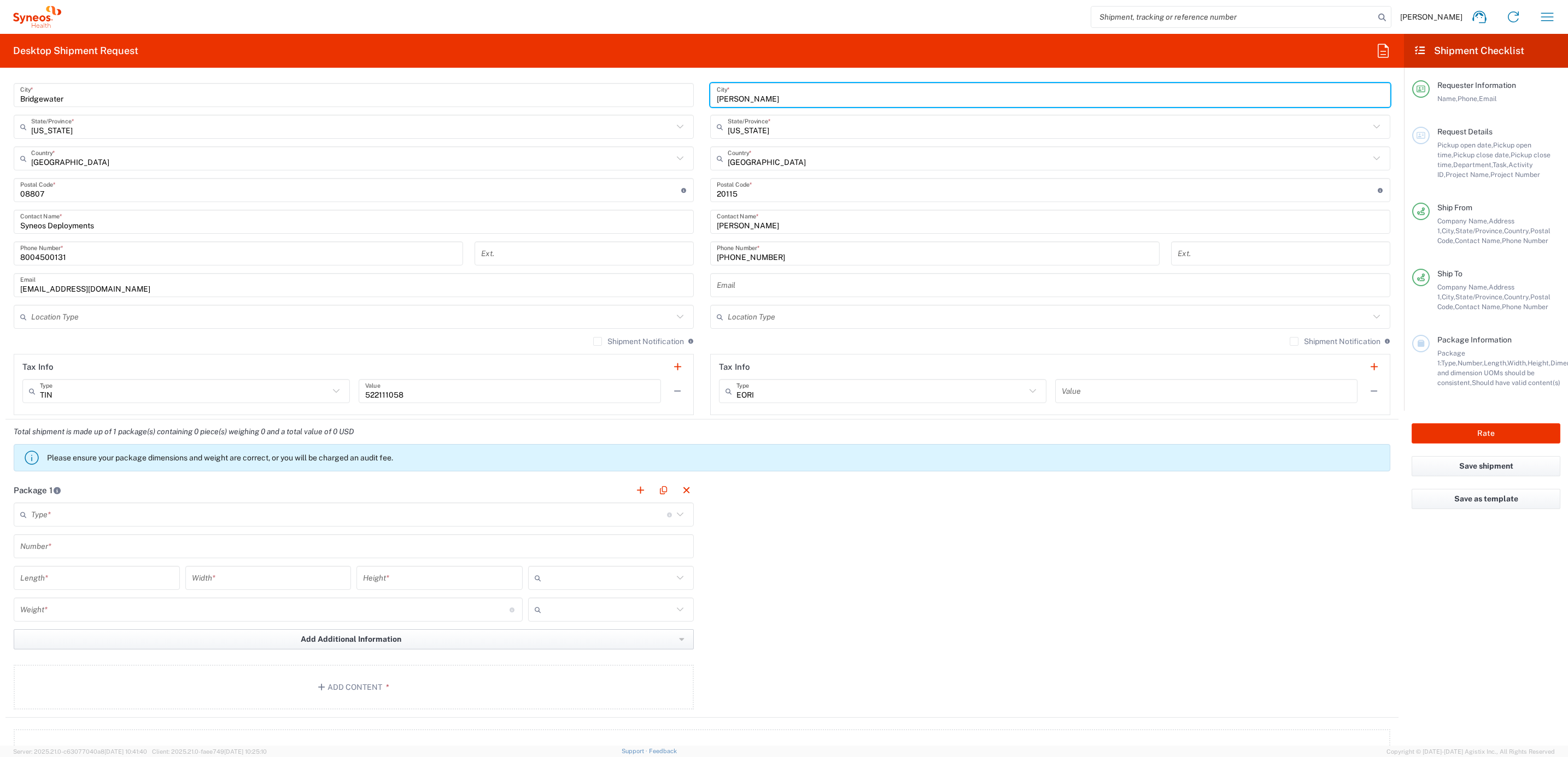
scroll to position [738, 0]
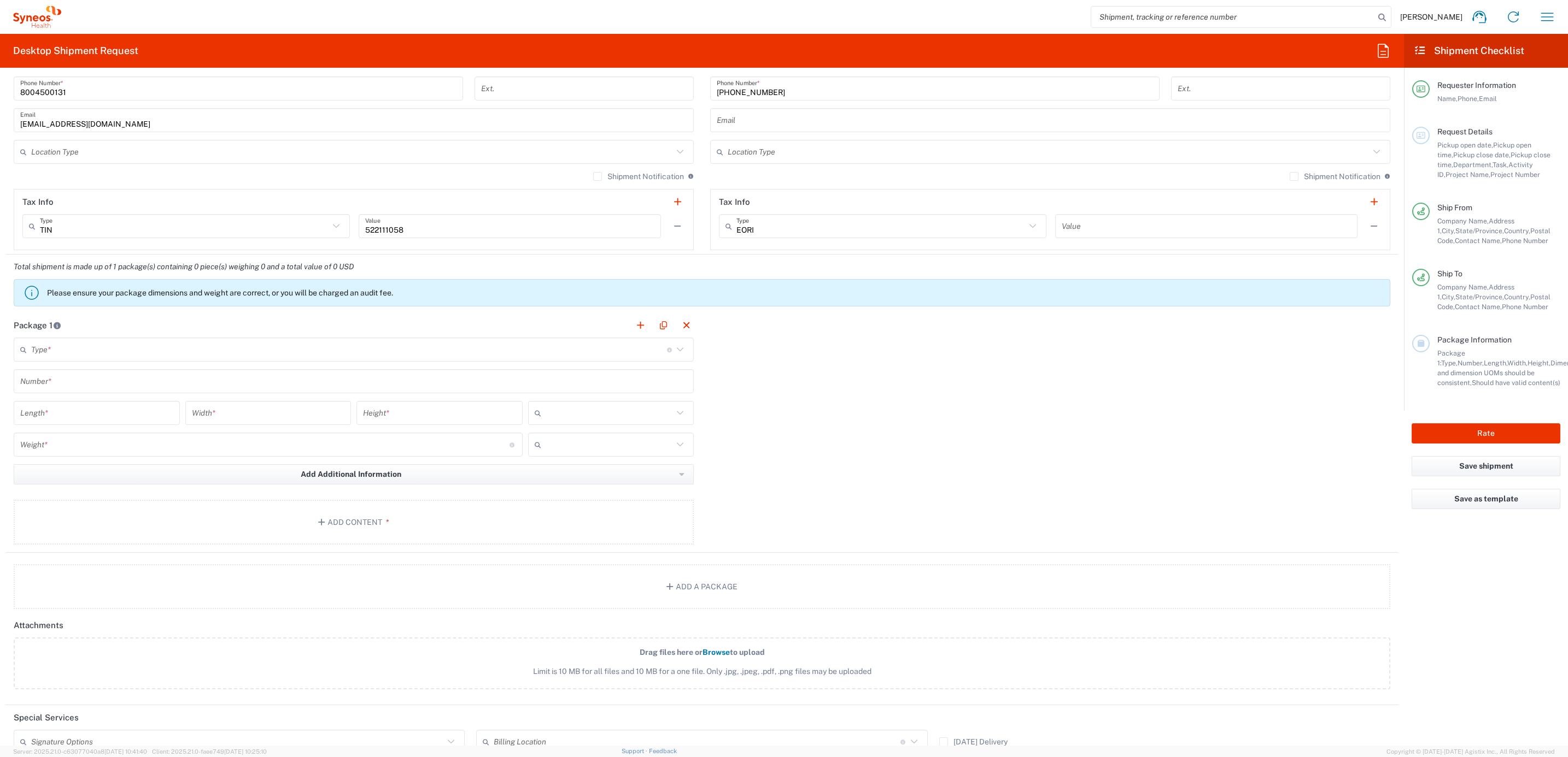
type input "[PERSON_NAME]"
click at [122, 348] on input "text" at bounding box center [349, 350] width 636 height 19
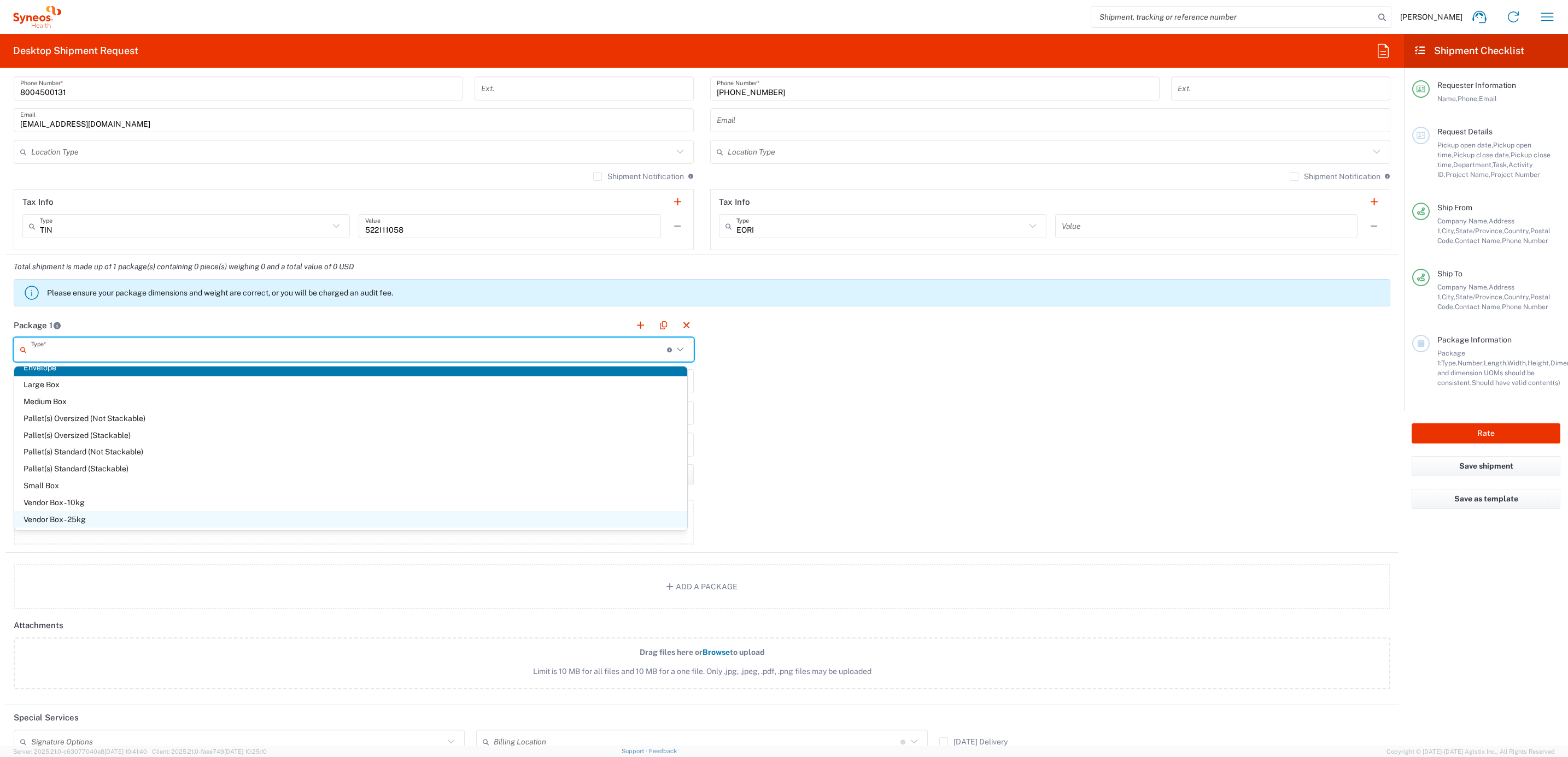
scroll to position [30, 0]
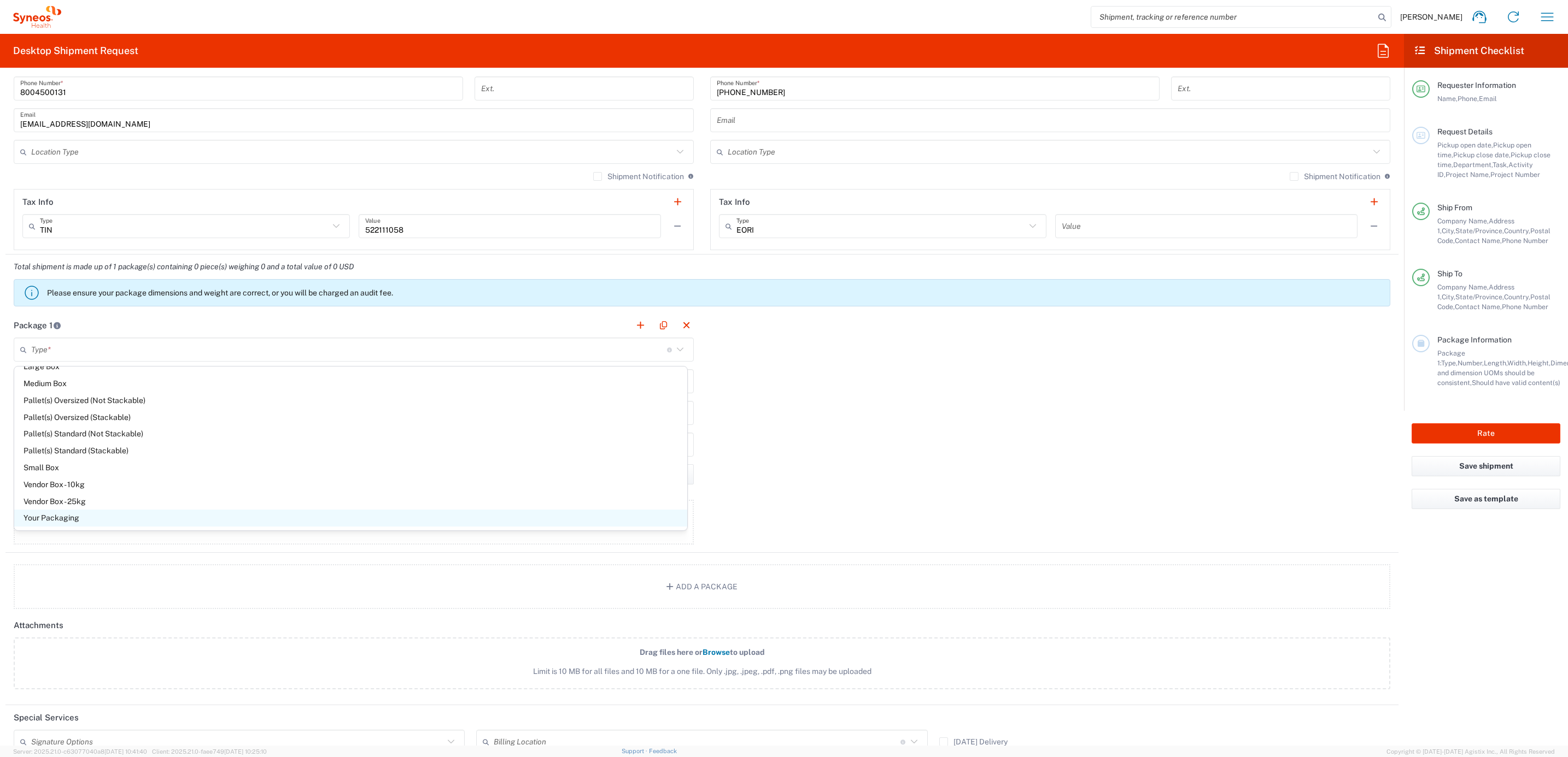
click at [83, 518] on span "Your Packaging" at bounding box center [350, 518] width 673 height 17
type input "Your Packaging"
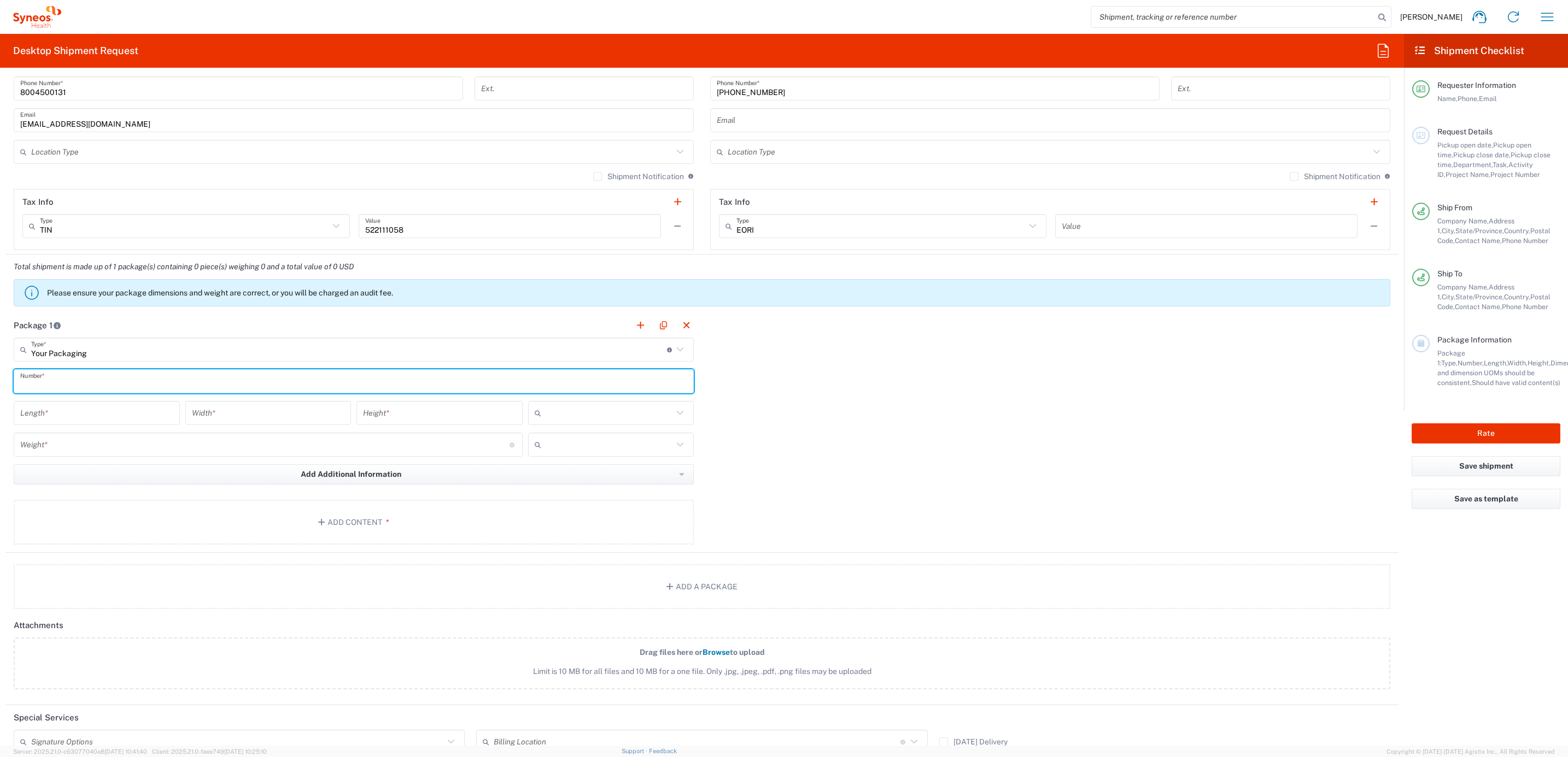
click at [71, 384] on input "text" at bounding box center [353, 381] width 667 height 19
type input "1"
click at [44, 409] on input "number" at bounding box center [97, 413] width 153 height 19
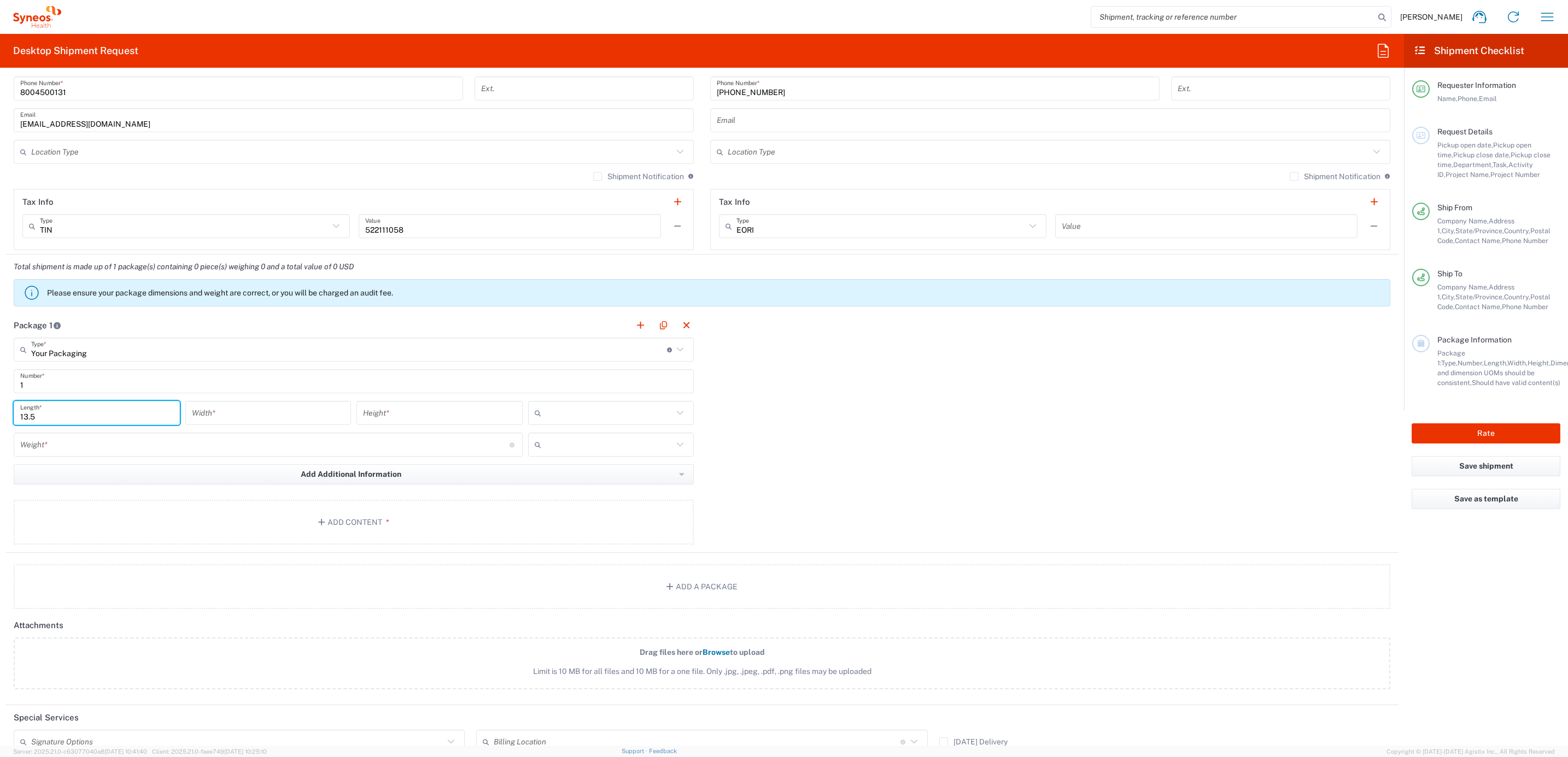
type input "13.5"
type input "11"
type input "3"
click at [630, 407] on input "text" at bounding box center [609, 413] width 128 height 17
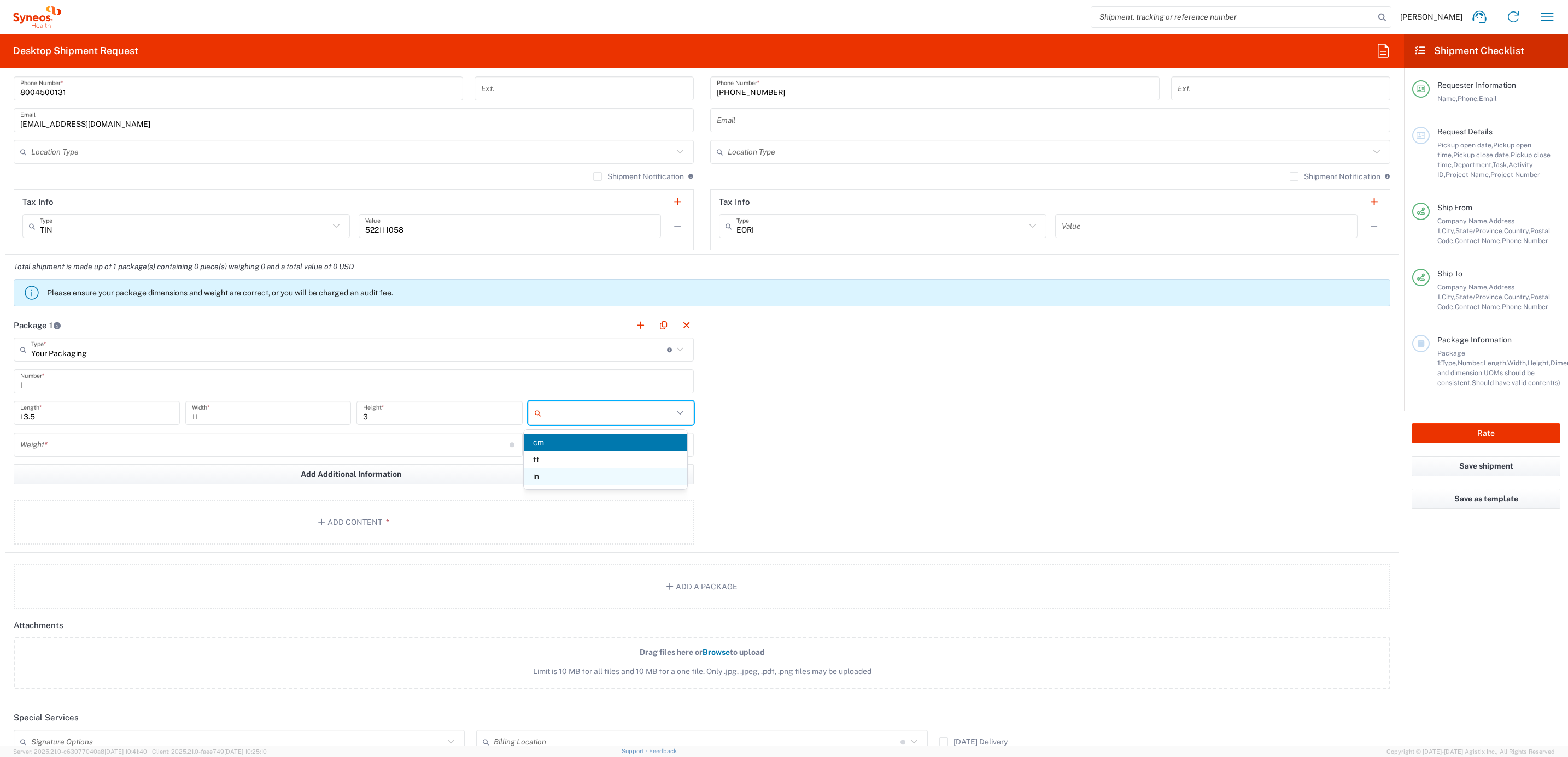
click at [611, 479] on span "in" at bounding box center [605, 477] width 164 height 17
type input "in"
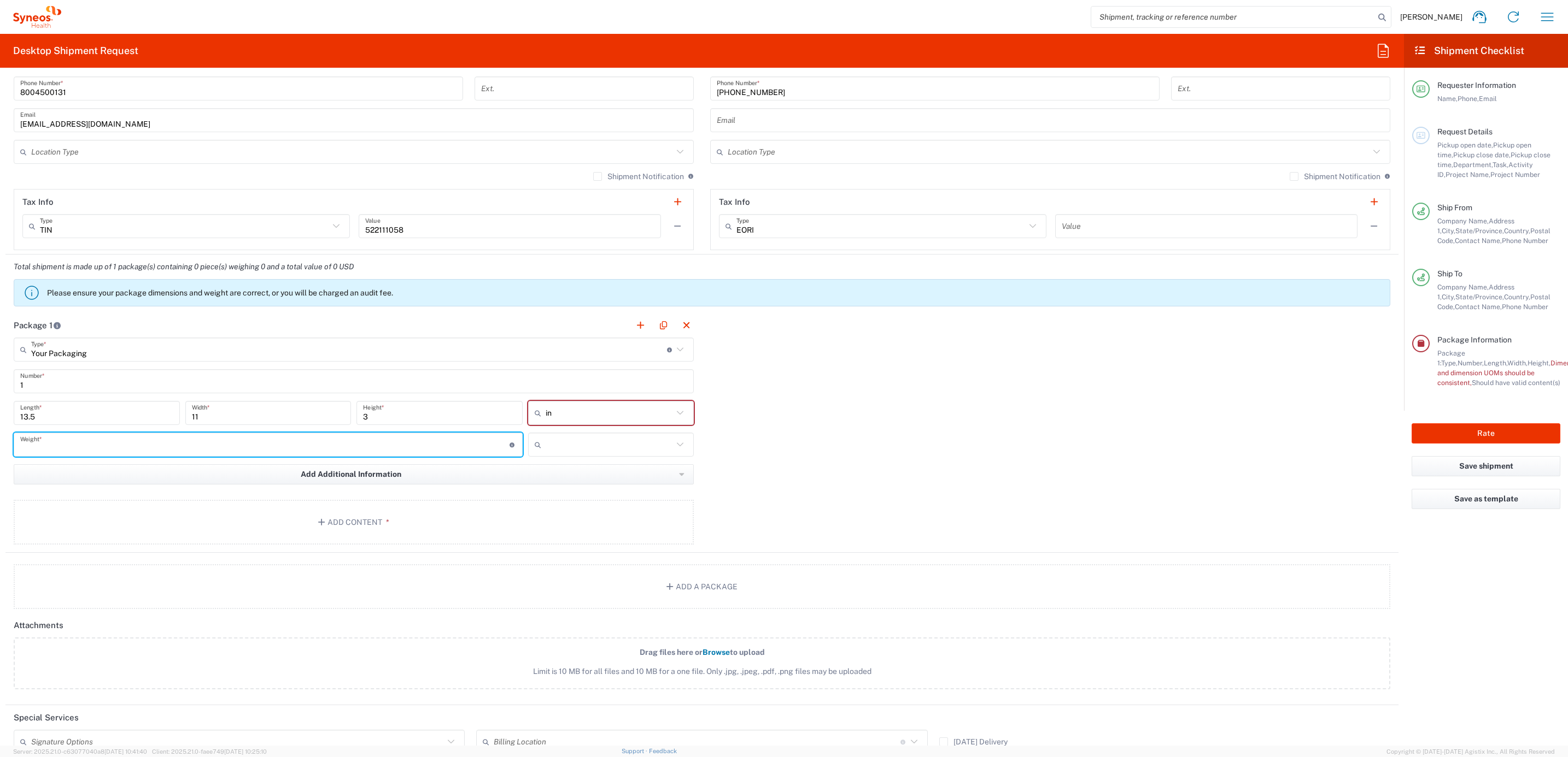
click at [328, 444] on input "number" at bounding box center [264, 445] width 489 height 19
type input "5"
click at [650, 443] on input "text" at bounding box center [609, 444] width 128 height 17
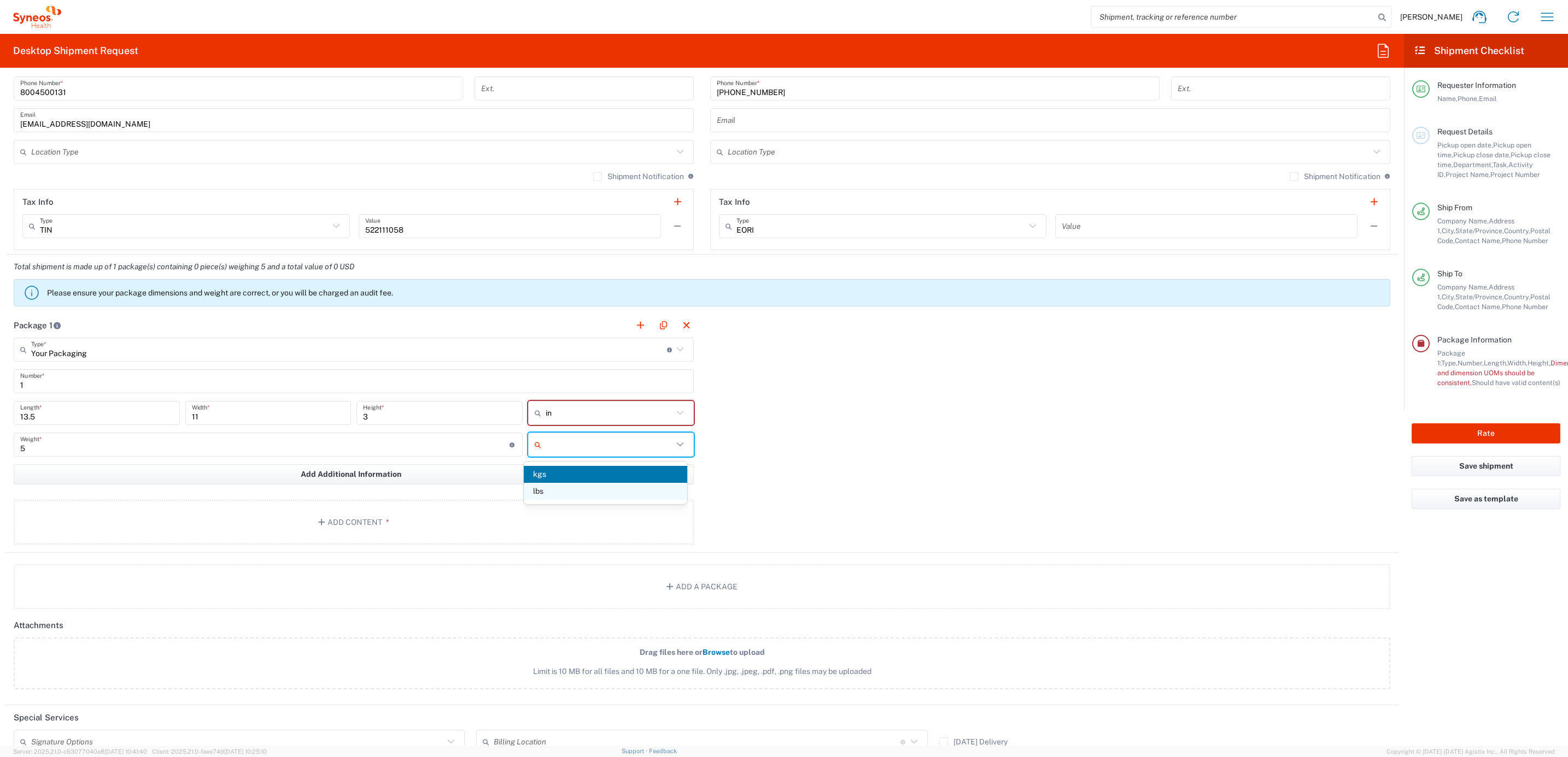
click at [589, 490] on span "lbs" at bounding box center [605, 492] width 164 height 17
type input "lbs"
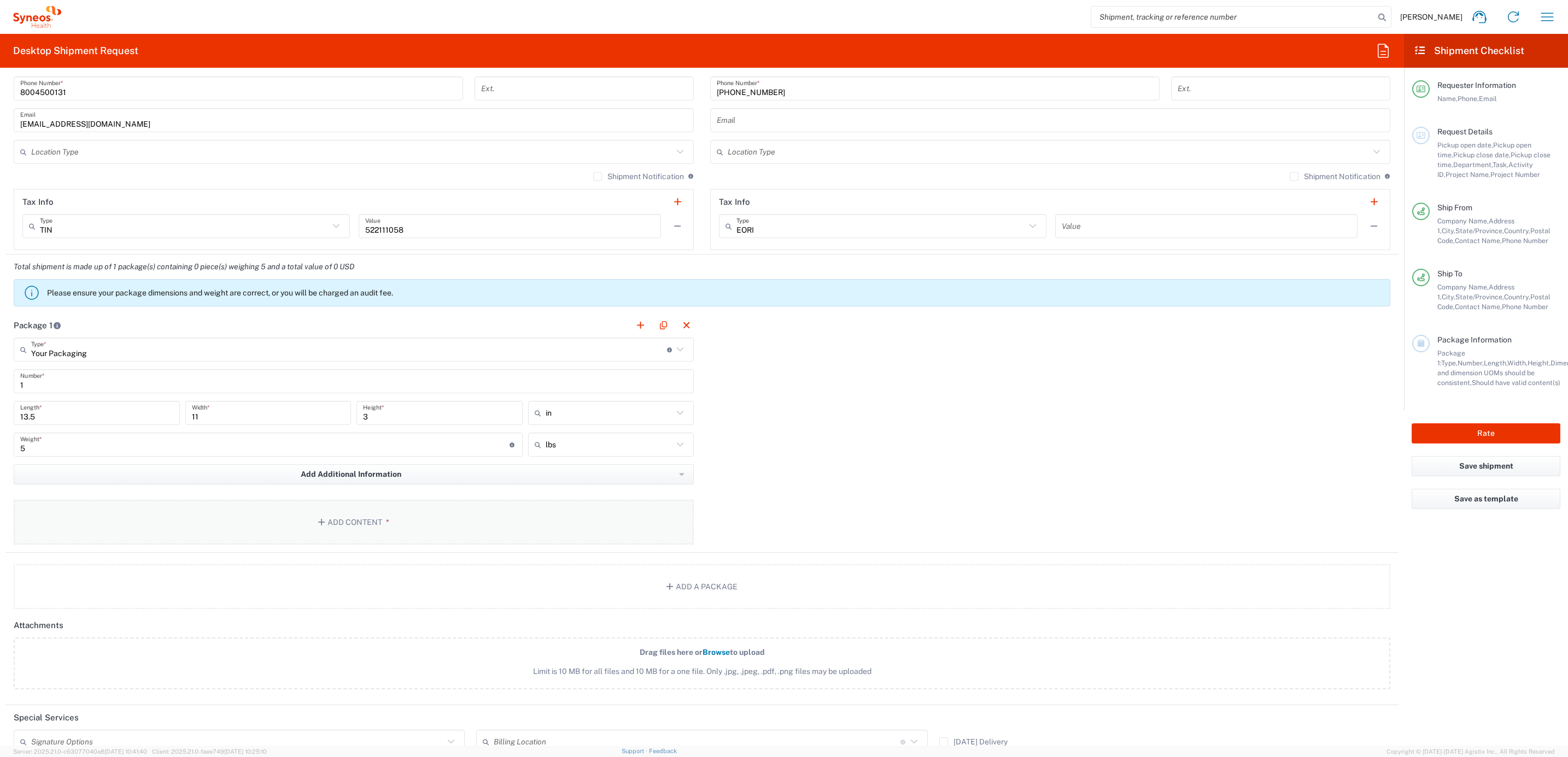
click at [530, 536] on button "Add Content *" at bounding box center [354, 522] width 680 height 44
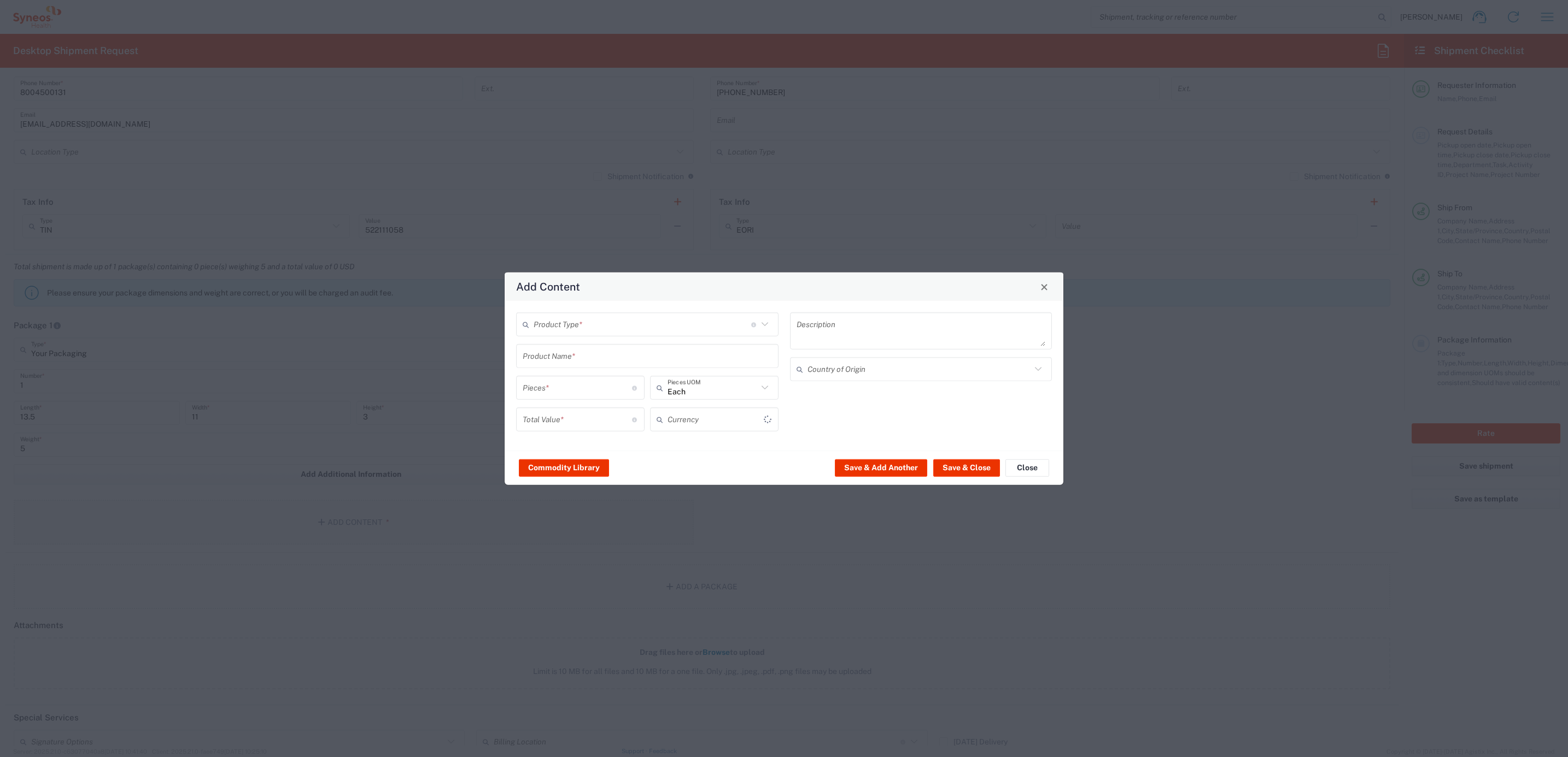
type input "US Dollar"
click at [586, 326] on input "text" at bounding box center [642, 324] width 218 height 19
drag, startPoint x: 571, startPoint y: 373, endPoint x: 573, endPoint y: 367, distance: 6.3
click at [571, 373] on span "General Commodity" at bounding box center [647, 369] width 261 height 17
type input "General Commodity"
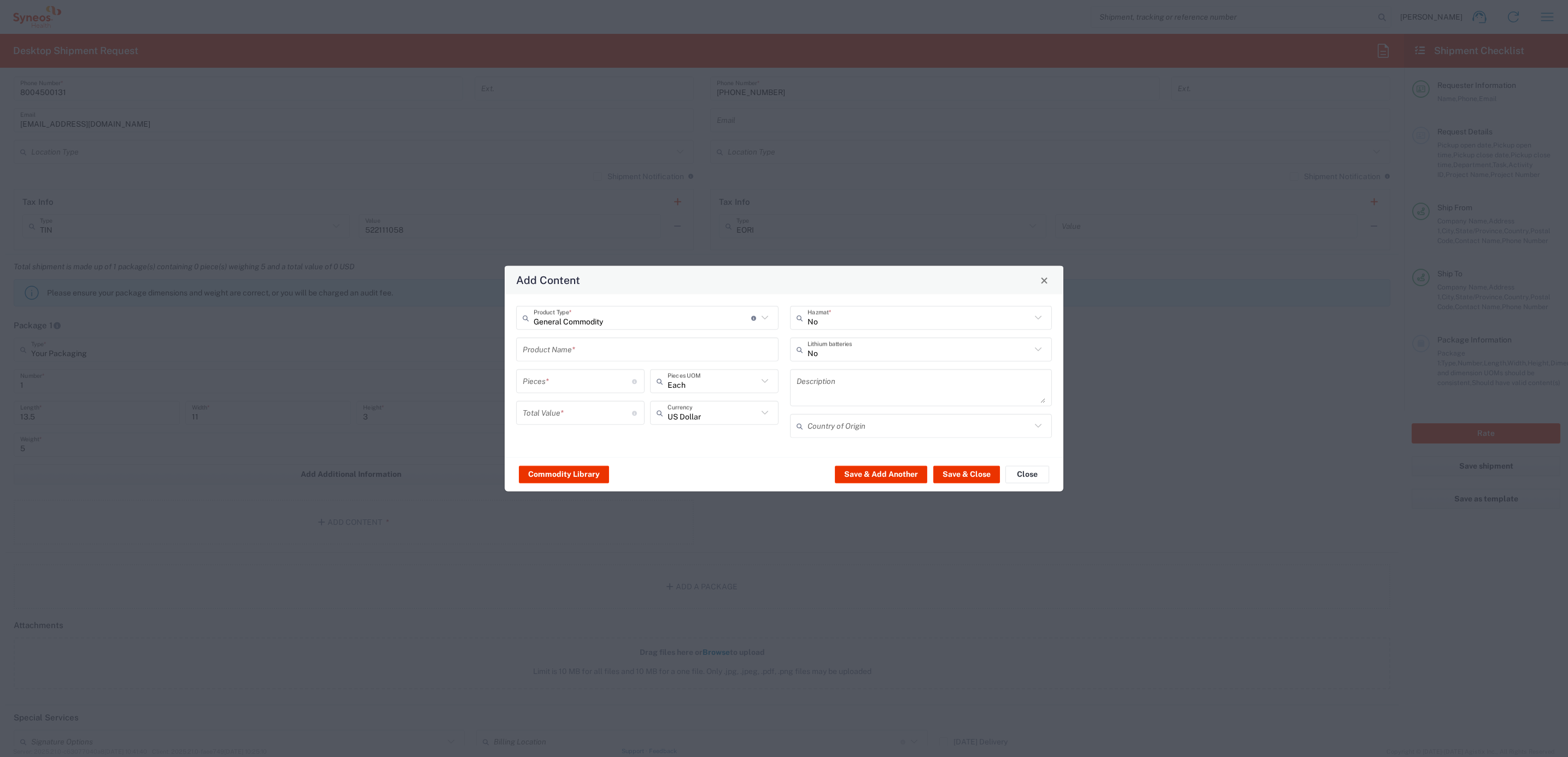
click at [566, 346] on input "text" at bounding box center [647, 349] width 250 height 19
type input "Otterbox Outer Rubber Shell"
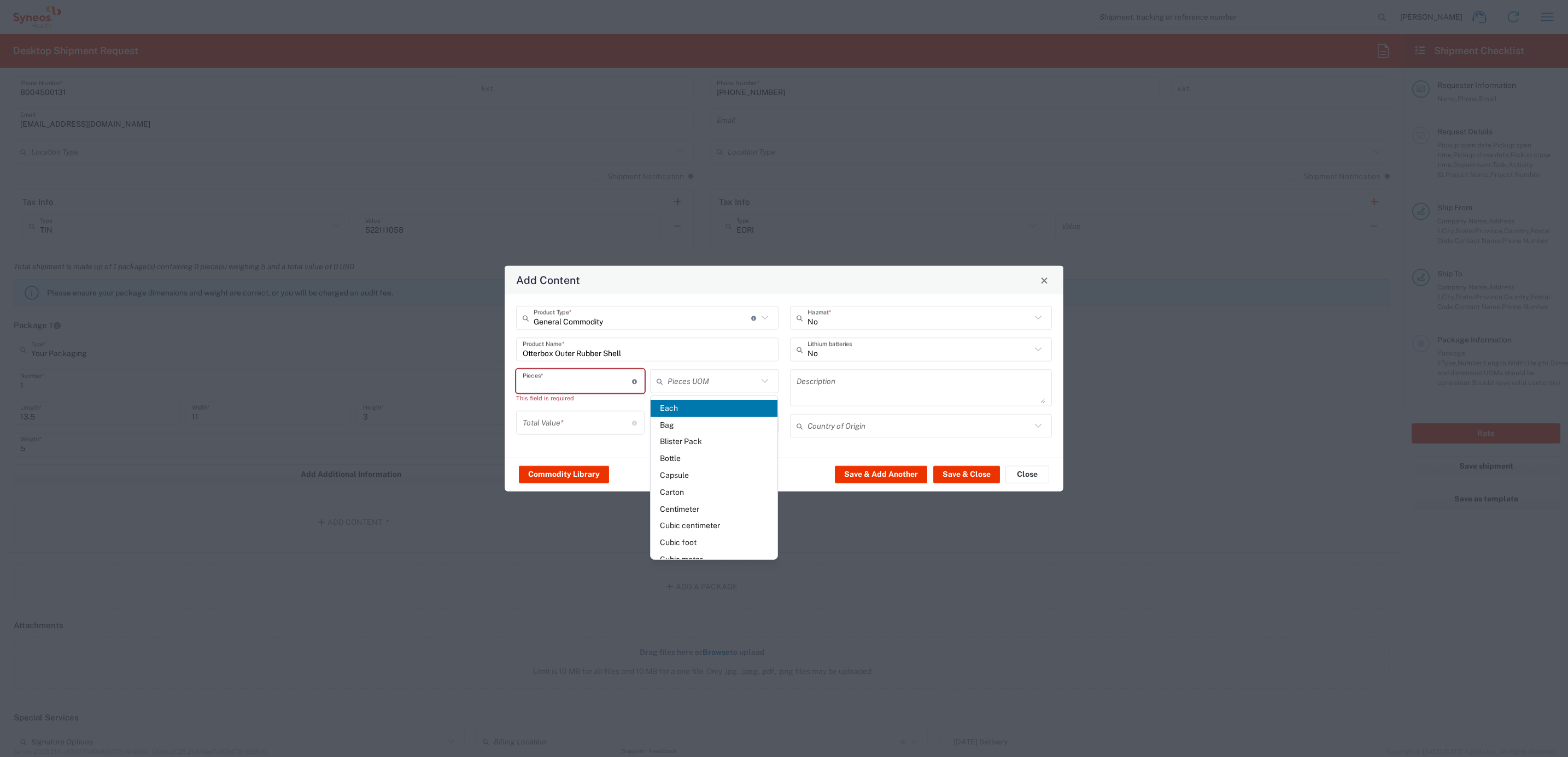
click at [548, 389] on input "number" at bounding box center [577, 381] width 109 height 19
type input "Each"
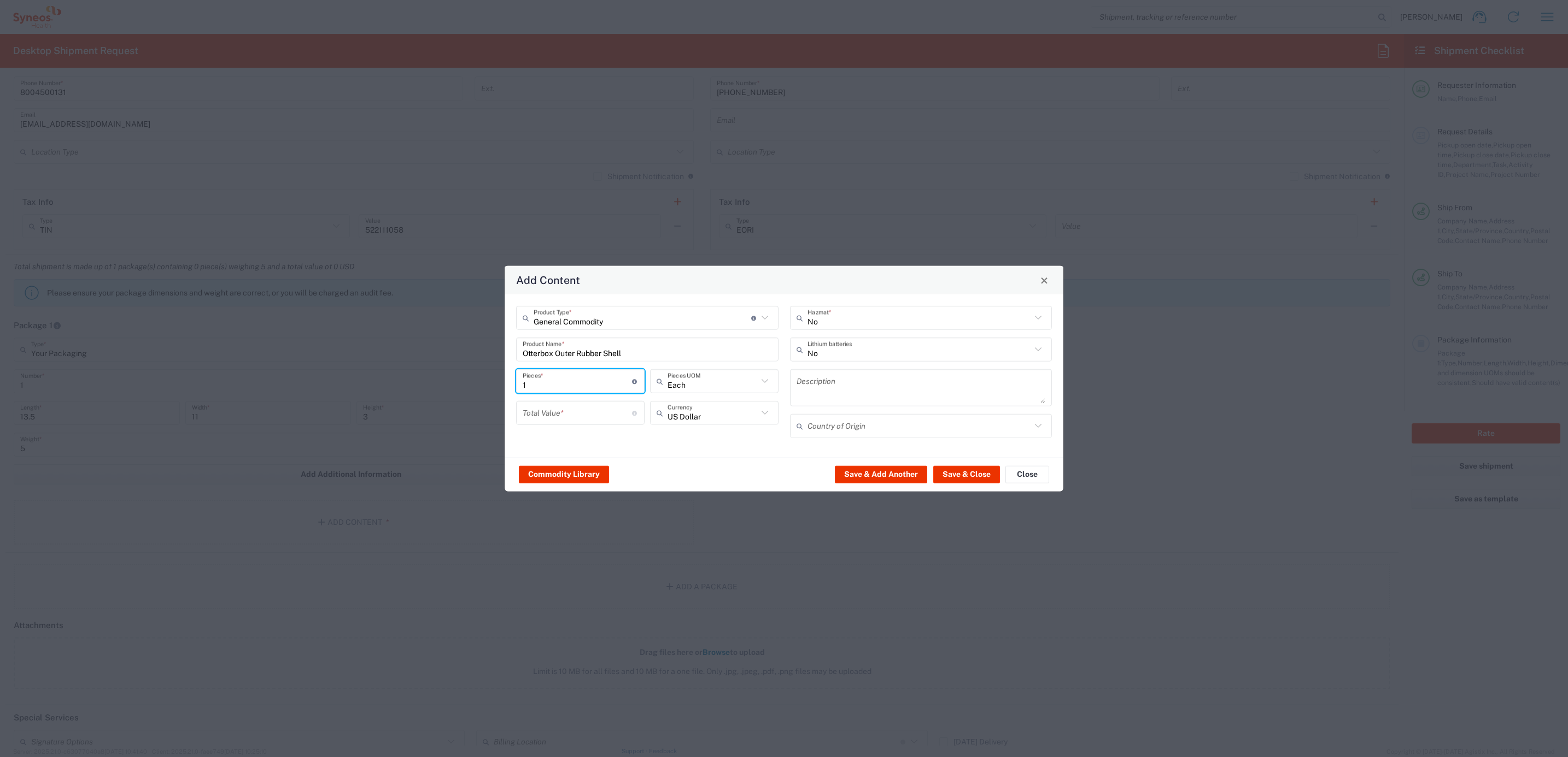
type input "1"
click at [548, 420] on input "number" at bounding box center [577, 412] width 109 height 19
type input "50"
click at [961, 469] on button "Save & Close" at bounding box center [967, 474] width 67 height 17
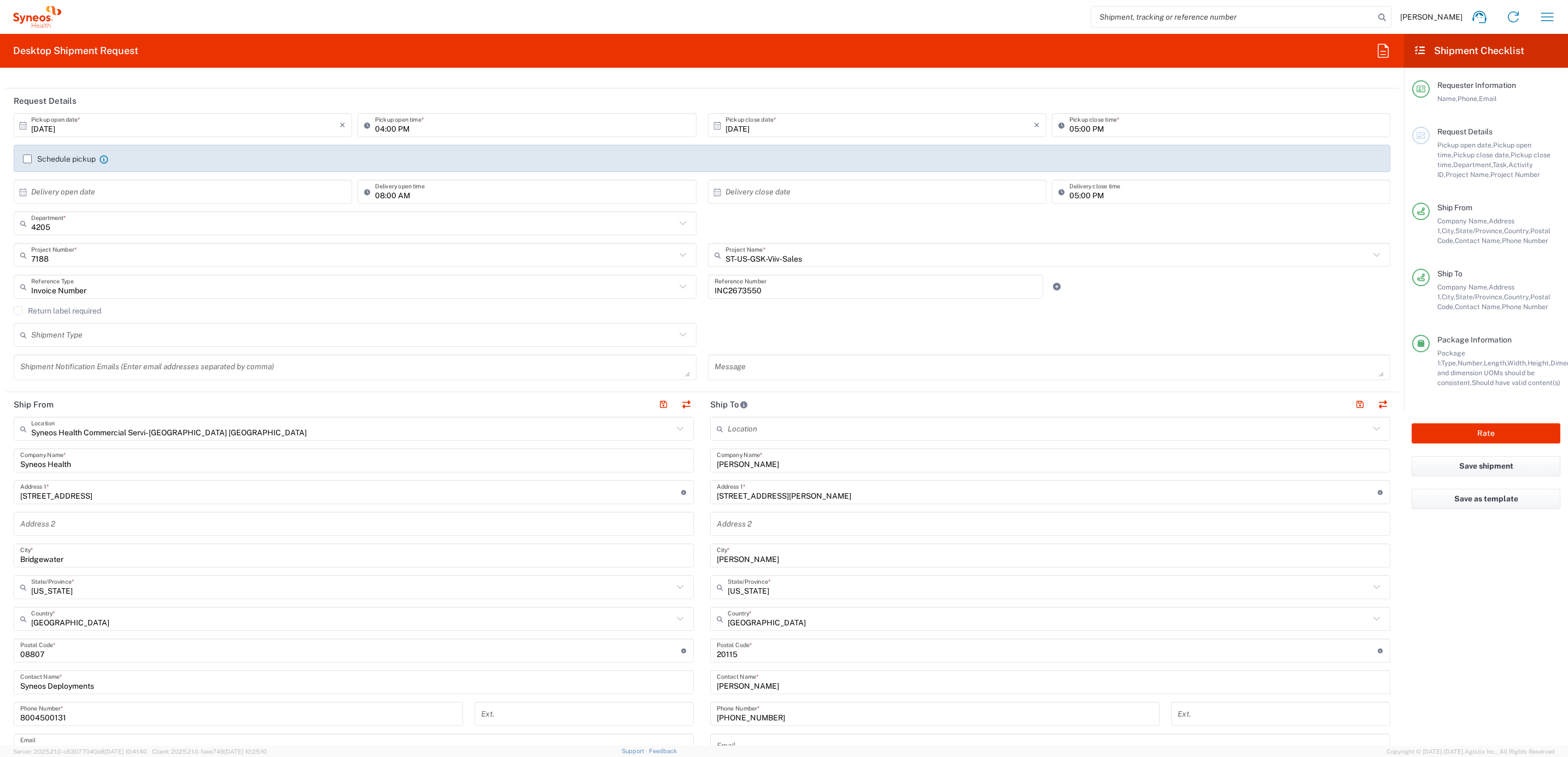
scroll to position [0, 0]
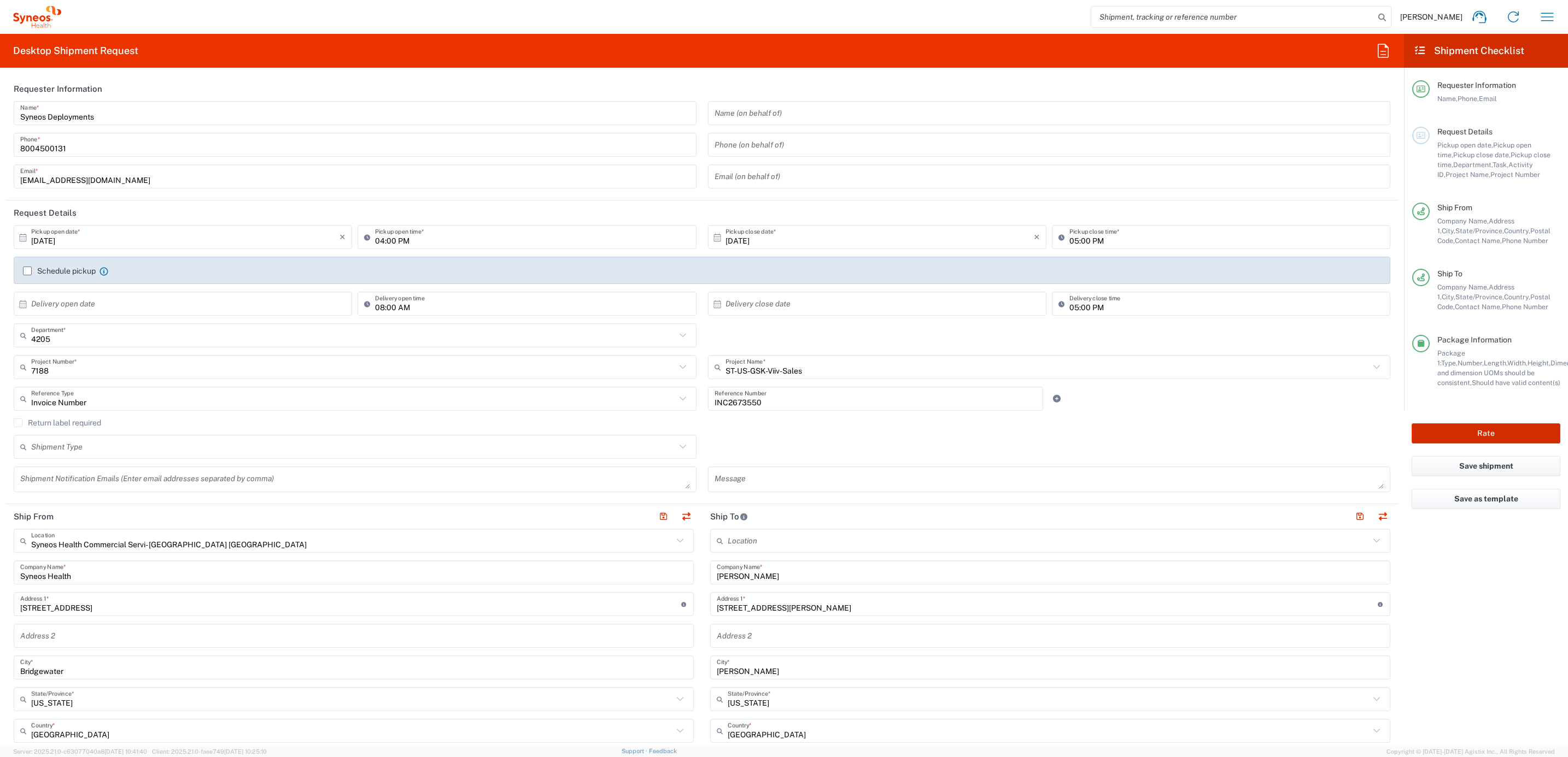
click at [1193, 429] on button "Rate" at bounding box center [1486, 433] width 149 height 20
type input "4205"
type input "7188"
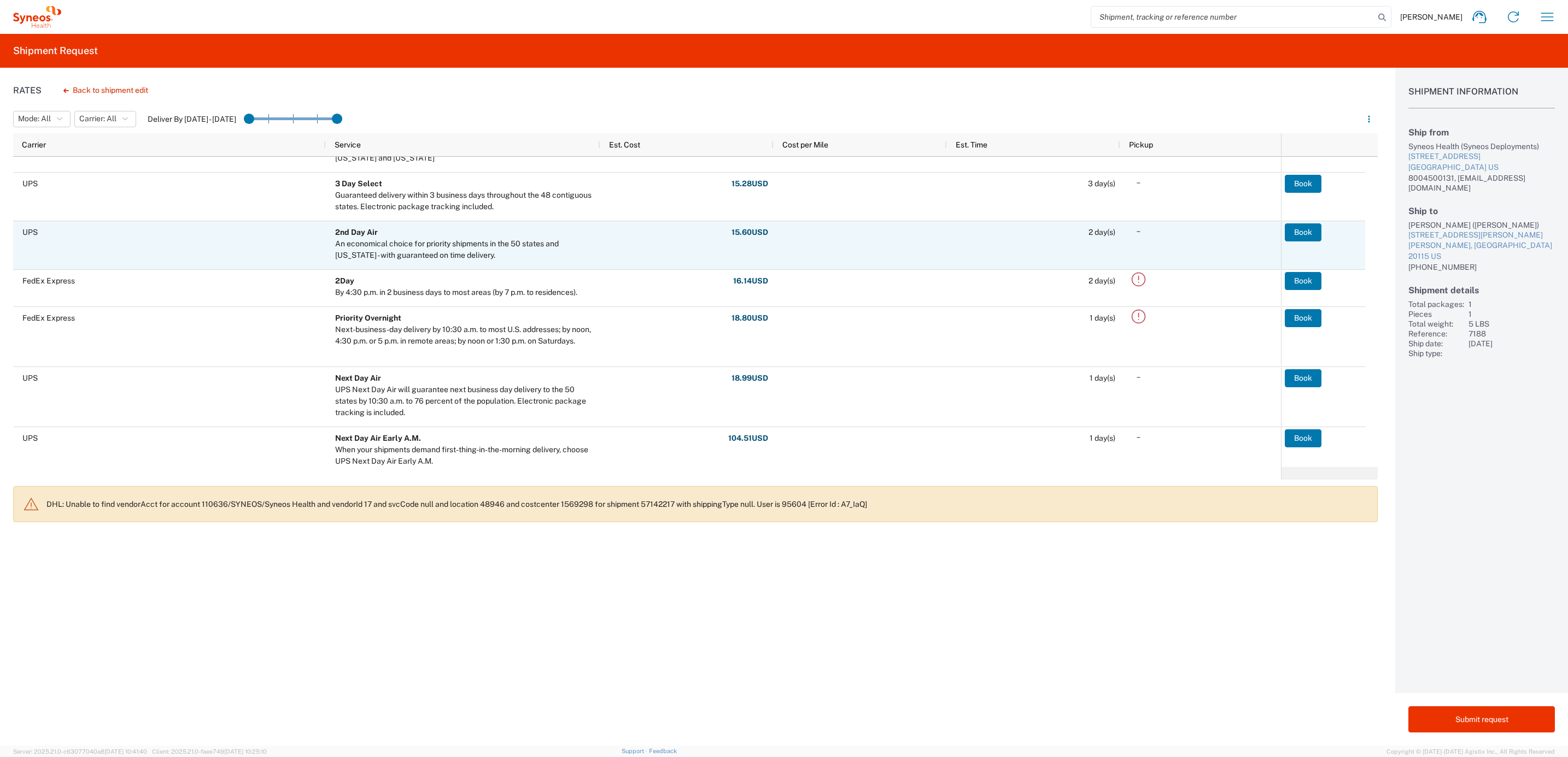
scroll to position [138, 0]
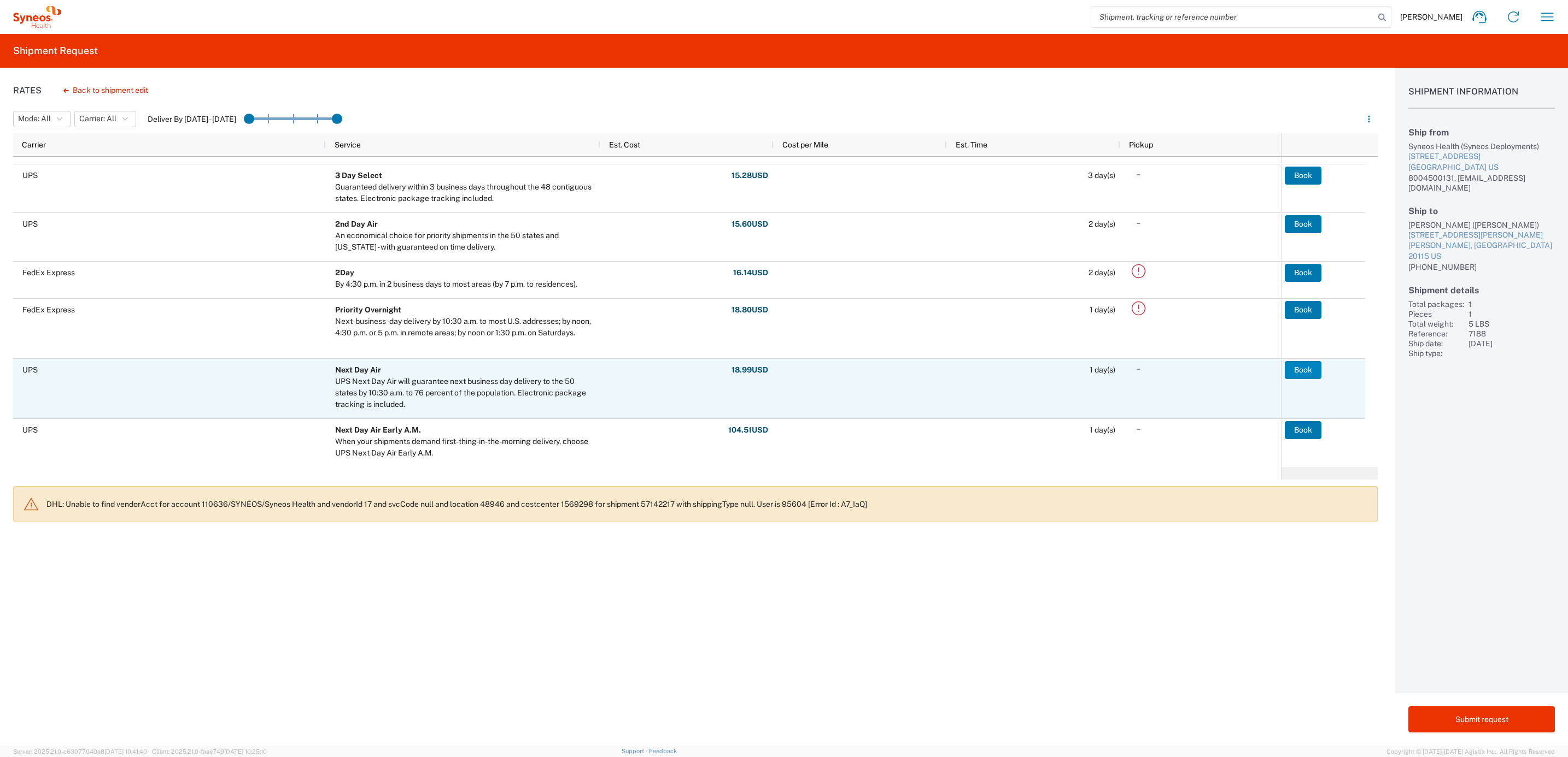
click at [1193, 370] on button "Book" at bounding box center [1303, 370] width 37 height 17
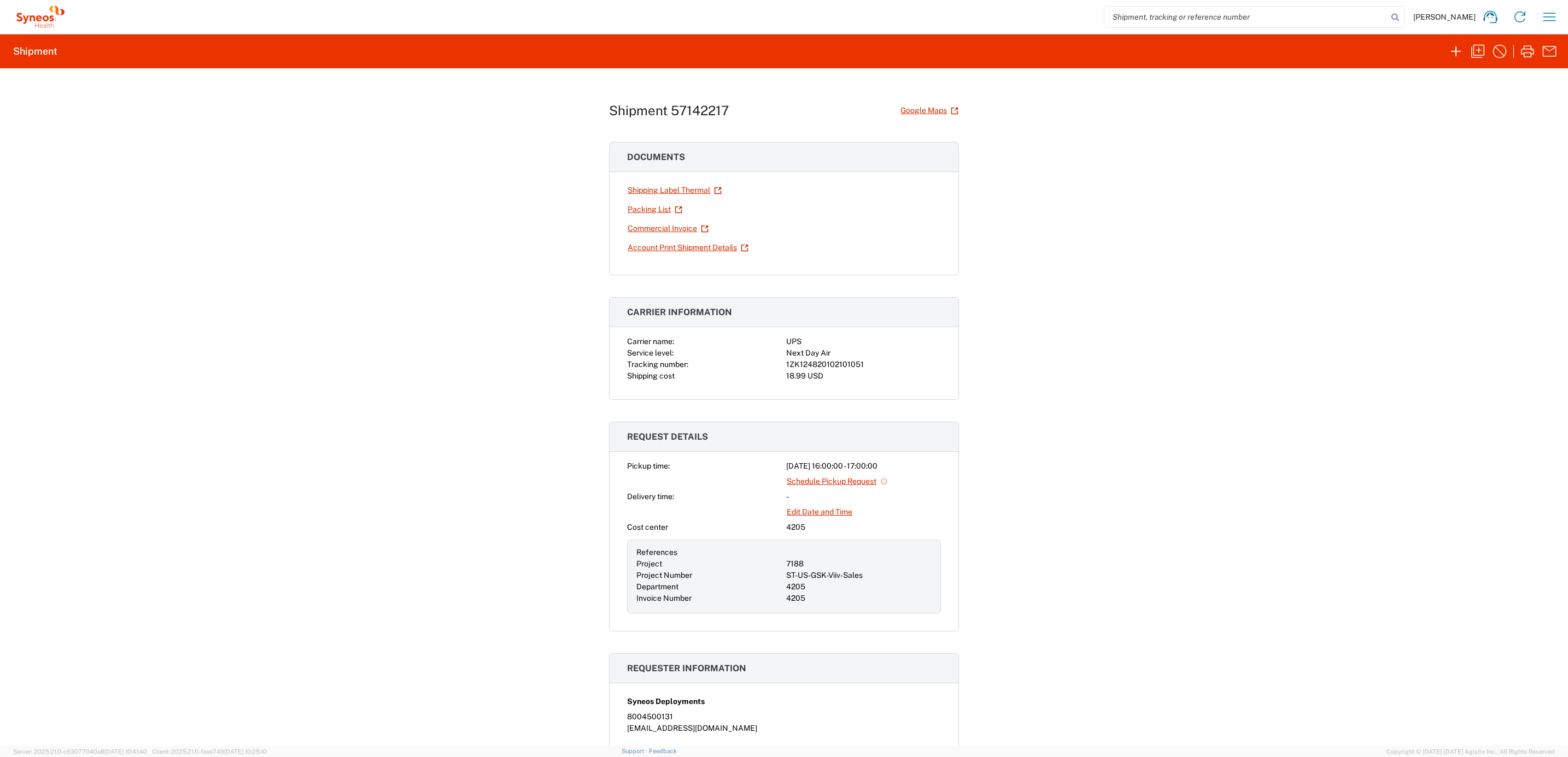
click at [319, 358] on div "Shipment 57142217 Google Maps Documents Shipping Label Thermal Packing List Com…" at bounding box center [784, 407] width 1568 height 677
drag, startPoint x: 266, startPoint y: 177, endPoint x: 250, endPoint y: 165, distance: 20.0
click at [266, 177] on div "Shipment 57142217 Google Maps Documents Shipping Label Thermal Packing List Com…" at bounding box center [784, 407] width 1568 height 677
click at [385, 398] on div "Shipment 57142217 Google Maps Documents Shipping Label Thermal Packing List Com…" at bounding box center [784, 407] width 1568 height 677
